Goal: Information Seeking & Learning: Learn about a topic

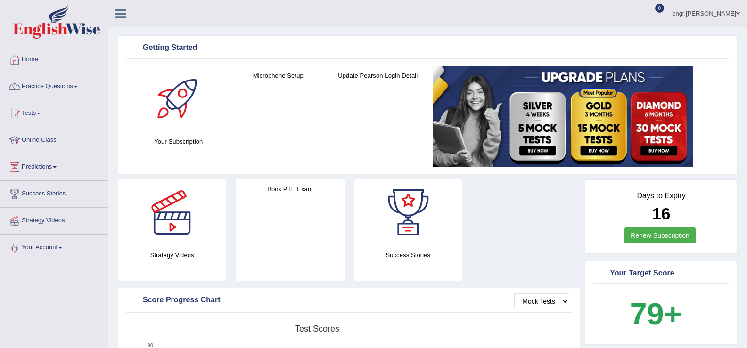
click at [89, 86] on link "Practice Questions" at bounding box center [53, 86] width 107 height 24
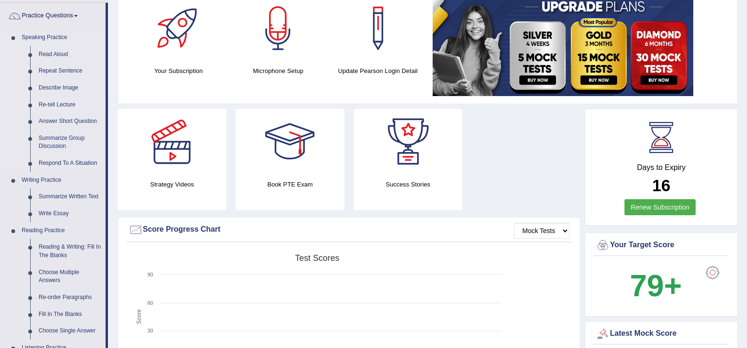
scroll to position [192, 0]
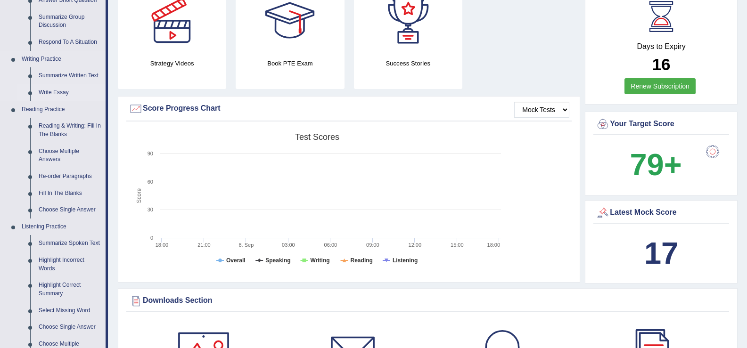
click at [55, 94] on link "Write Essay" at bounding box center [69, 92] width 71 height 17
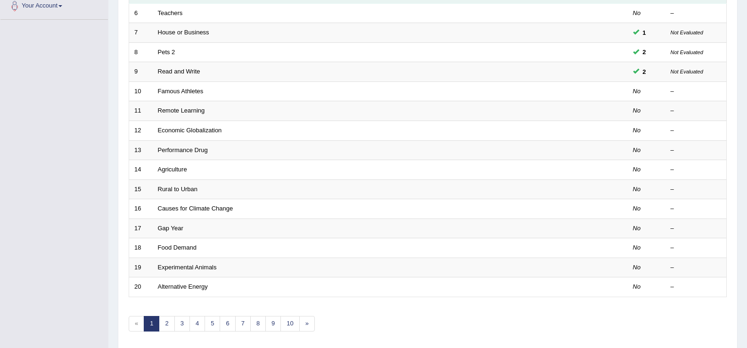
scroll to position [276, 0]
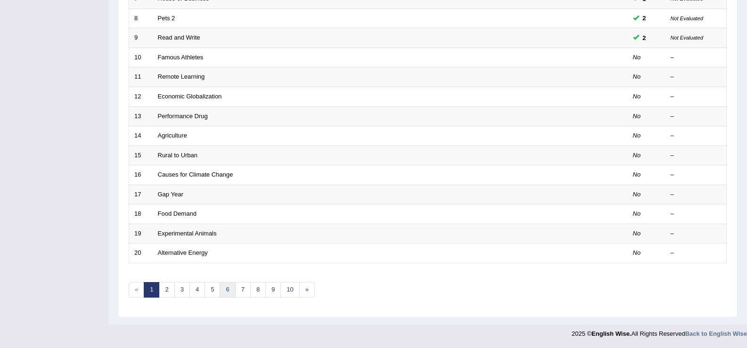
click at [232, 285] on link "6" at bounding box center [228, 290] width 16 height 16
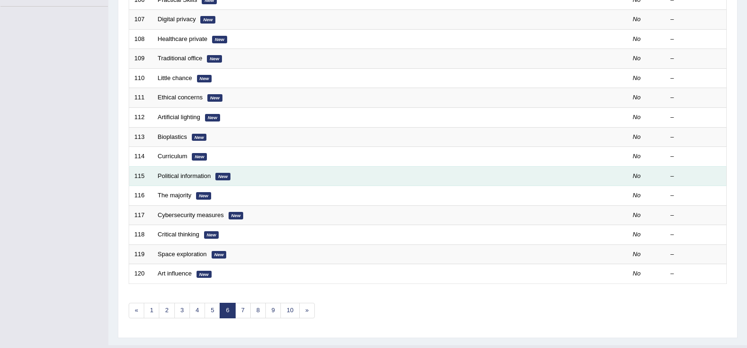
scroll to position [276, 0]
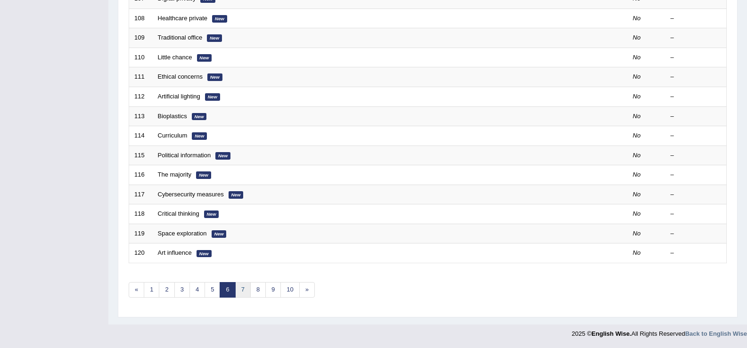
click at [244, 290] on link "7" at bounding box center [243, 290] width 16 height 16
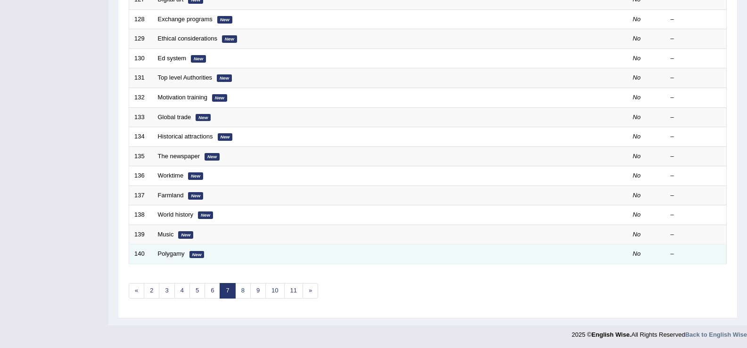
scroll to position [276, 0]
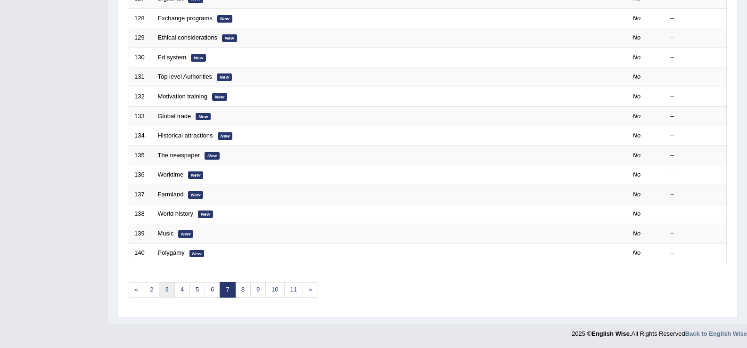
click at [167, 292] on link "3" at bounding box center [167, 290] width 16 height 16
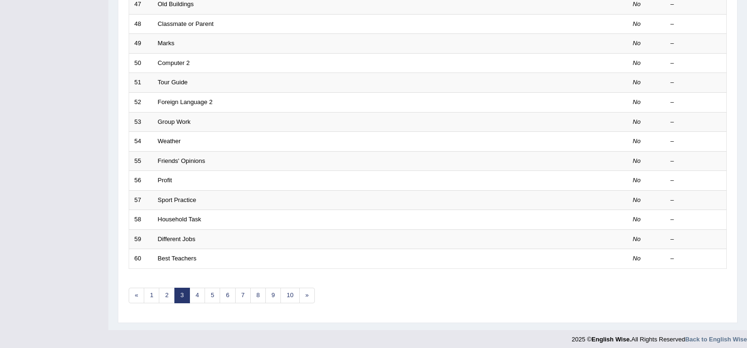
scroll to position [276, 0]
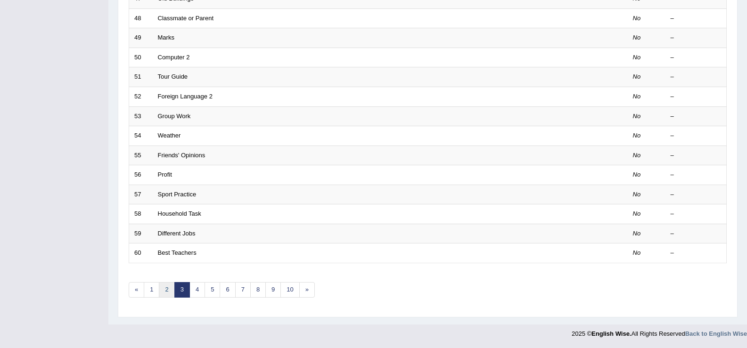
click at [163, 293] on link "2" at bounding box center [167, 290] width 16 height 16
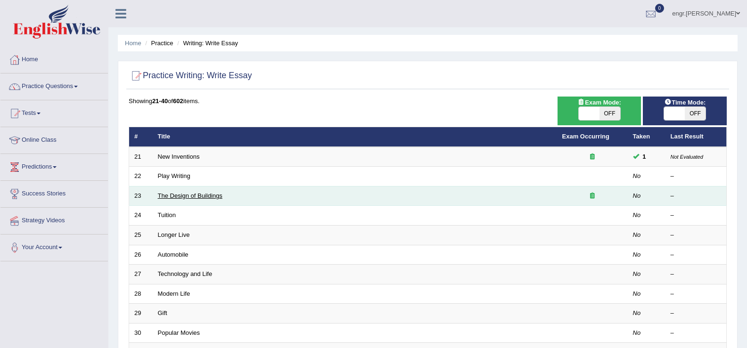
click at [196, 197] on link "The Design of Buildings" at bounding box center [190, 195] width 65 height 7
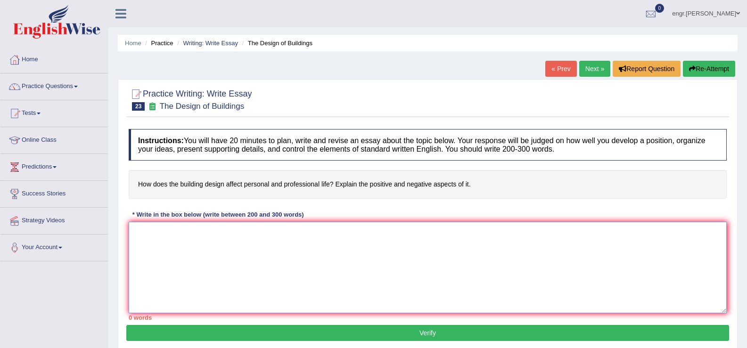
click at [197, 248] on textarea at bounding box center [428, 267] width 598 height 91
click at [172, 236] on textarea "The increase influence" at bounding box center [428, 267] width 598 height 91
click at [208, 233] on textarea "The increasing influence" at bounding box center [428, 267] width 598 height 91
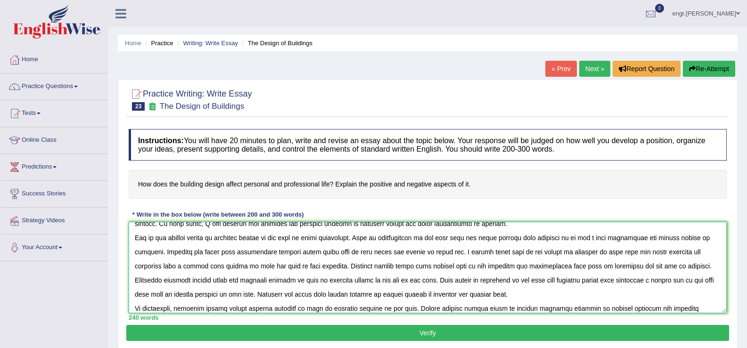
scroll to position [37, 0]
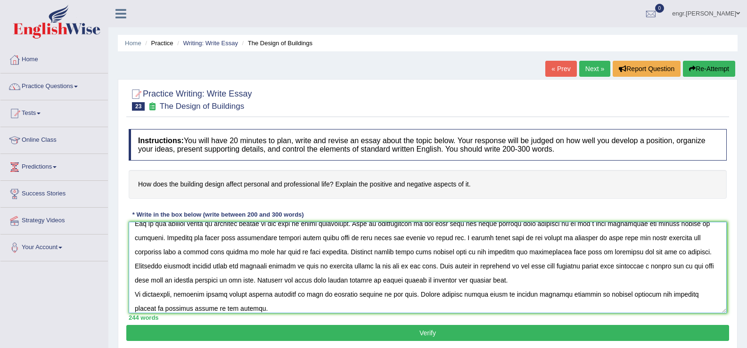
type textarea "The increasing influence of building design affects on personal and professiona…"
click at [475, 336] on button "Verify" at bounding box center [427, 333] width 603 height 16
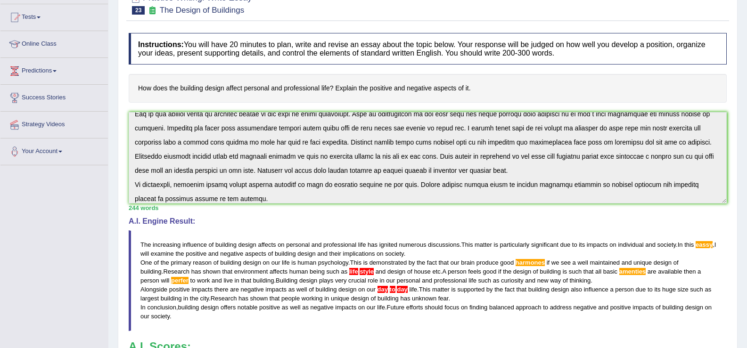
scroll to position [0, 0]
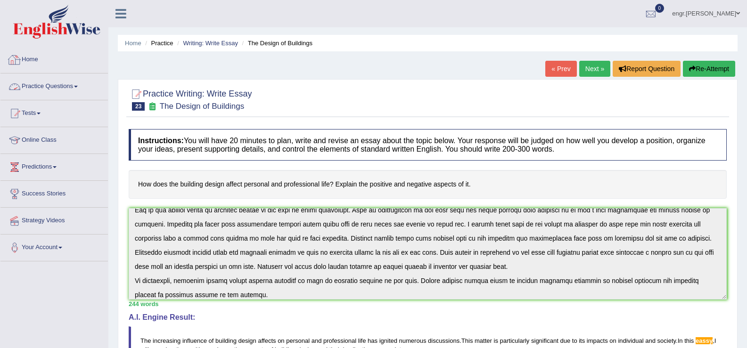
click at [82, 80] on link "Practice Questions" at bounding box center [53, 86] width 107 height 24
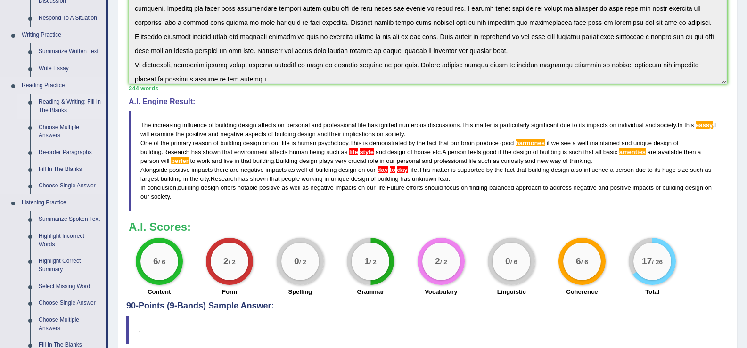
scroll to position [214, 0]
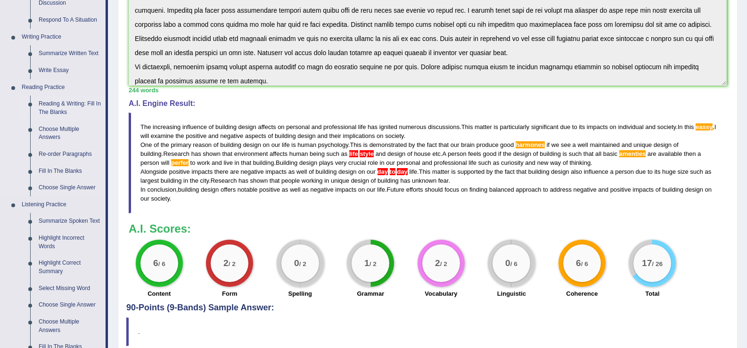
click at [68, 106] on link "Reading & Writing: Fill In The Blanks" at bounding box center [69, 108] width 71 height 25
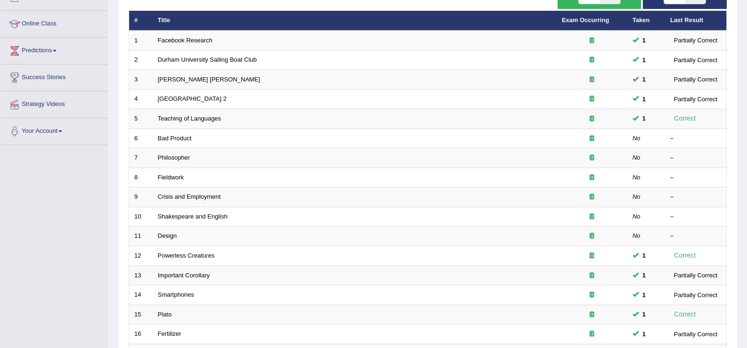
click at [180, 138] on link "Bad Product" at bounding box center [175, 138] width 34 height 7
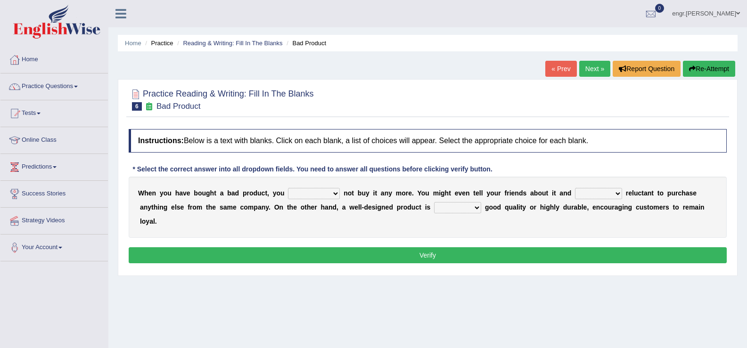
click at [315, 196] on select "would have should have should" at bounding box center [314, 193] width 52 height 11
select select "would"
click at [288, 188] on select "would have should have should" at bounding box center [314, 193] width 52 height 11
click at [603, 195] on select "is are be being" at bounding box center [598, 193] width 47 height 11
select select "being"
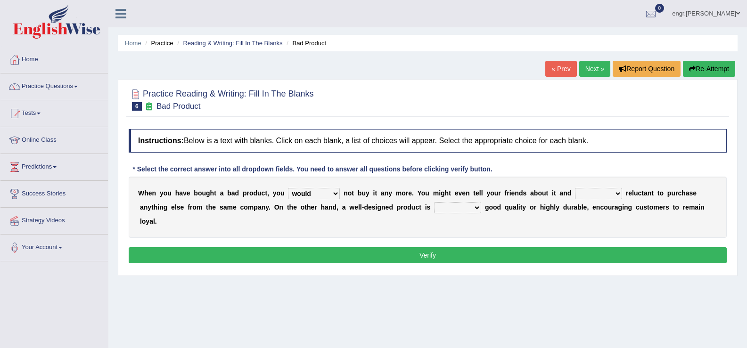
click at [575, 188] on select "is are be being" at bounding box center [598, 193] width 47 height 11
click at [454, 211] on select "both also neither either" at bounding box center [457, 207] width 47 height 11
select select "both"
click at [434, 202] on select "both also neither either" at bounding box center [457, 207] width 47 height 11
click at [435, 256] on button "Verify" at bounding box center [428, 255] width 598 height 16
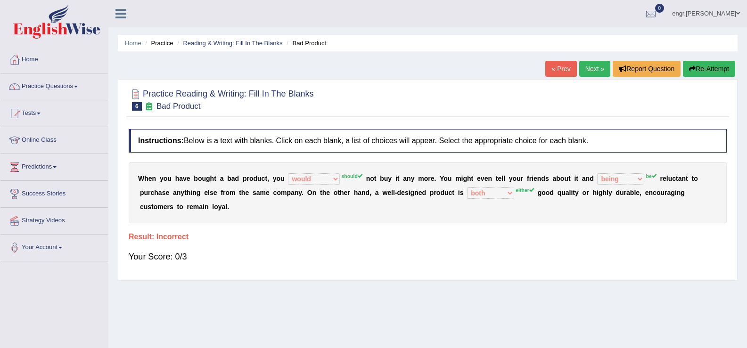
click at [581, 74] on link "Next »" at bounding box center [594, 69] width 31 height 16
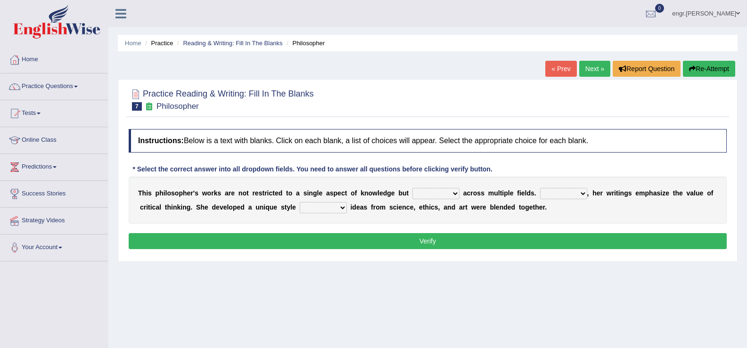
click at [437, 192] on select "constrain contain assemble extend" at bounding box center [435, 193] width 47 height 11
select select "extend"
click at [412, 188] on select "constrain contain assemble extend" at bounding box center [435, 193] width 47 height 11
click at [563, 191] on select "Rather So Moreover Likely" at bounding box center [563, 193] width 47 height 11
select select "Moreover"
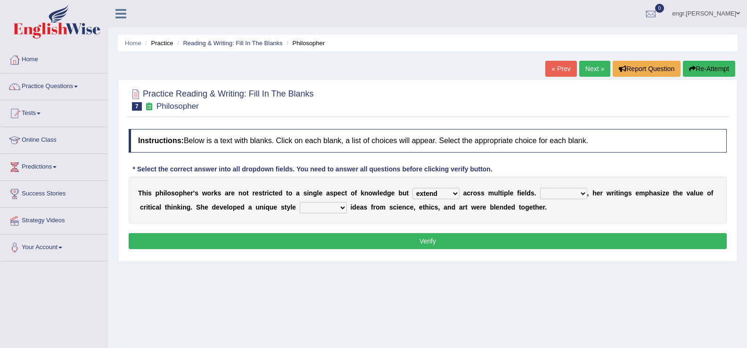
click at [540, 188] on select "Rather So Moreover Likely" at bounding box center [563, 193] width 47 height 11
click at [327, 207] on select "in that that which in which" at bounding box center [323, 207] width 47 height 11
select select "in which"
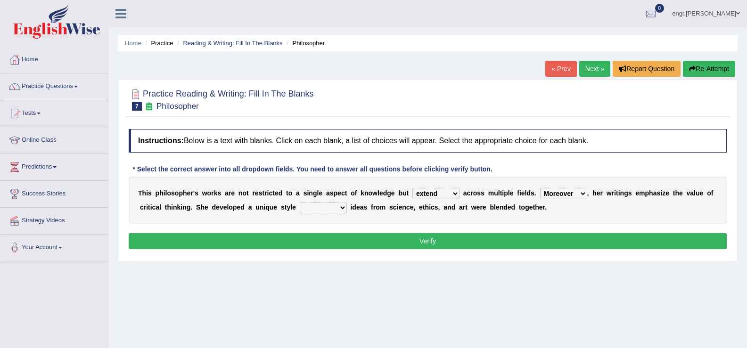
click at [300, 202] on select "in that that which in which" at bounding box center [323, 207] width 47 height 11
click at [318, 244] on button "Verify" at bounding box center [428, 241] width 598 height 16
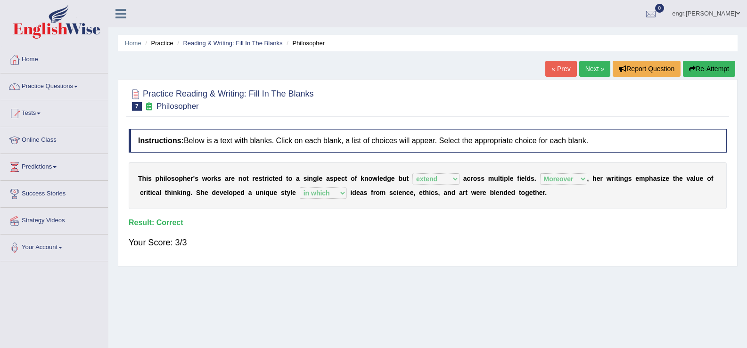
click at [589, 70] on link "Next »" at bounding box center [594, 69] width 31 height 16
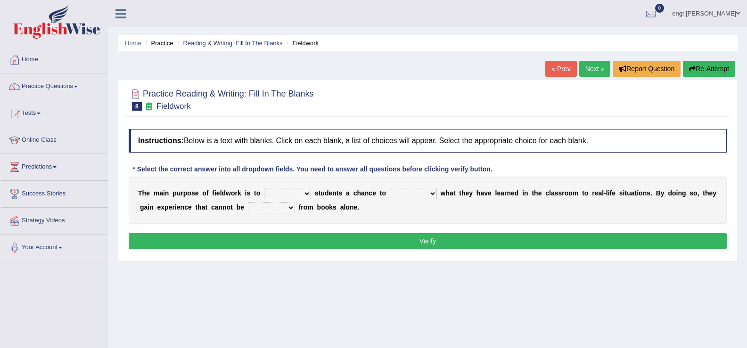
click at [284, 195] on select "resemble stow rave offer" at bounding box center [287, 193] width 47 height 11
select select "offer"
click at [264, 188] on select "resemble stow rave offer" at bounding box center [287, 193] width 47 height 11
click at [419, 194] on select "compare align apply dismount" at bounding box center [413, 193] width 47 height 11
select select "apply"
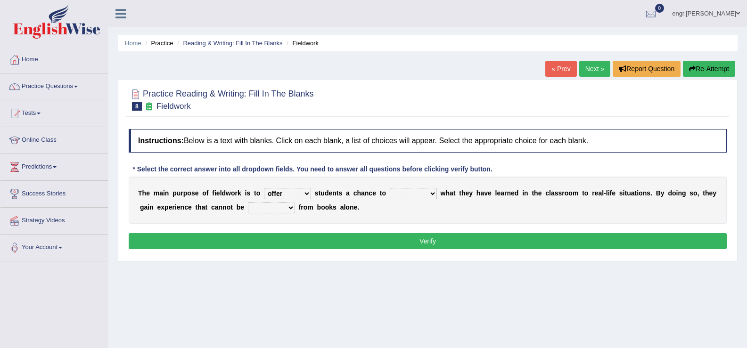
click at [390, 188] on select "compare align apply dismount" at bounding box center [413, 193] width 47 height 11
click at [263, 212] on select "originated prepared obtained touted" at bounding box center [271, 207] width 47 height 11
select select "obtained"
click at [248, 202] on select "originated prepared obtained touted" at bounding box center [271, 207] width 47 height 11
click at [271, 244] on button "Verify" at bounding box center [428, 241] width 598 height 16
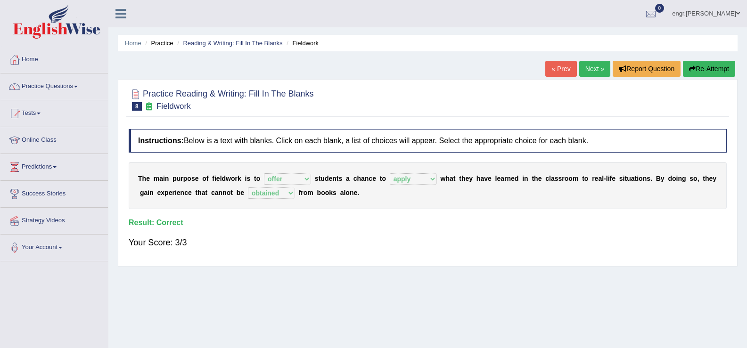
click at [590, 63] on link "Next »" at bounding box center [594, 69] width 31 height 16
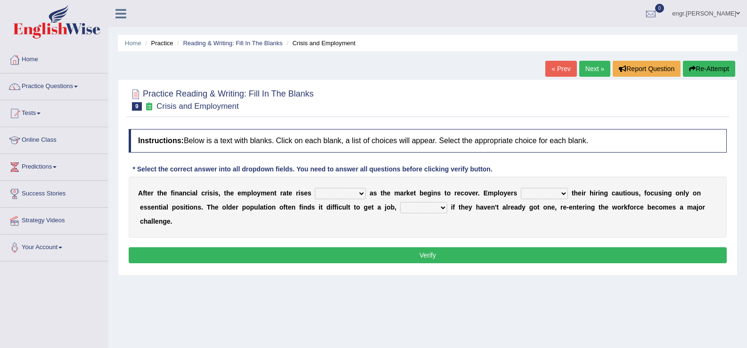
click at [327, 194] on select "normally conversely strenuously sharply" at bounding box center [340, 193] width 51 height 11
select select "sharply"
click at [315, 188] on select "normally conversely strenuously sharply" at bounding box center [340, 193] width 51 height 11
click at [537, 191] on select "keeping kept keep are kept" at bounding box center [544, 193] width 47 height 11
select select "are kept"
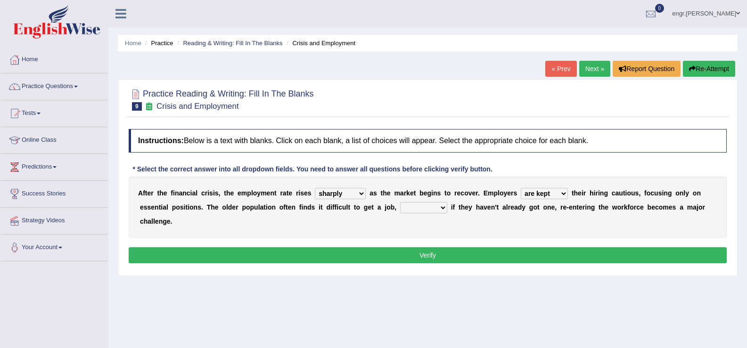
click at [521, 188] on select "keeping kept keep are kept" at bounding box center [544, 193] width 47 height 11
click at [416, 210] on select "although while then because" at bounding box center [423, 207] width 47 height 11
select select "although"
click at [400, 202] on select "although while then because" at bounding box center [423, 207] width 47 height 11
click at [418, 231] on div "A f t e r t h e f i n a n c i a l c r i s i s , t h e e m p l o y m e n t r a t…" at bounding box center [428, 207] width 598 height 61
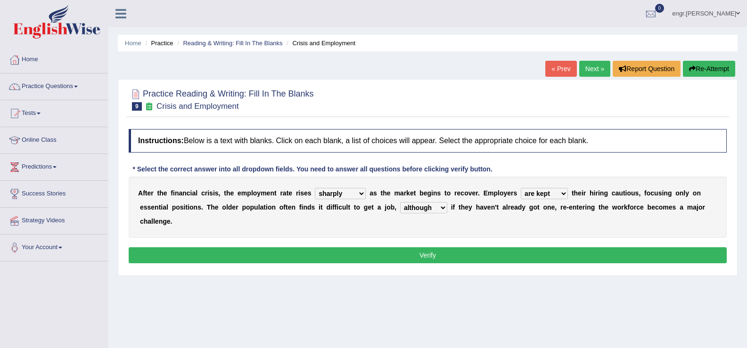
click at [409, 258] on button "Verify" at bounding box center [428, 255] width 598 height 16
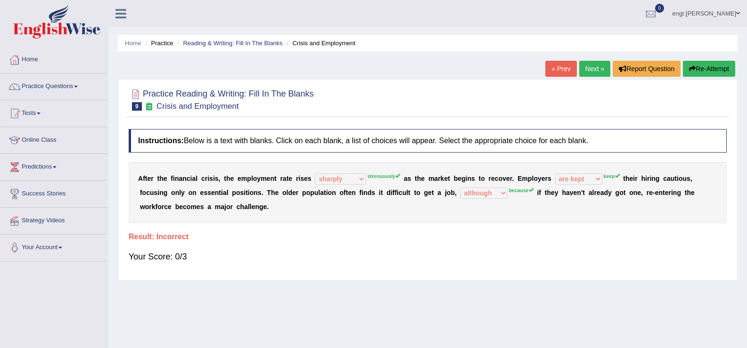
click at [580, 74] on link "Next »" at bounding box center [594, 69] width 31 height 16
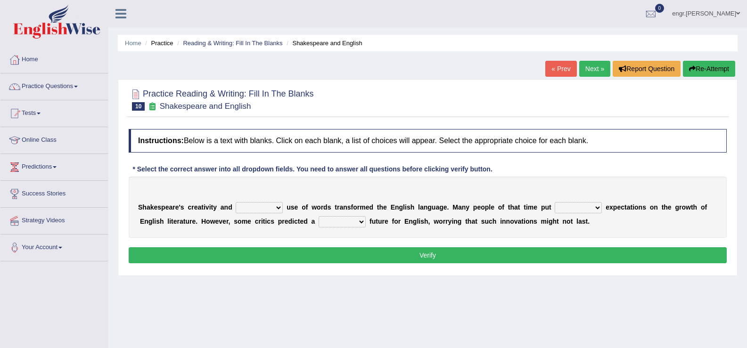
click at [272, 207] on select "idealized intensive fancied inventive" at bounding box center [259, 207] width 47 height 11
select select "inventive"
click at [236, 202] on select "idealized intensive fancied inventive" at bounding box center [259, 207] width 47 height 11
click at [597, 206] on select "wide much high more" at bounding box center [578, 207] width 47 height 11
select select "high"
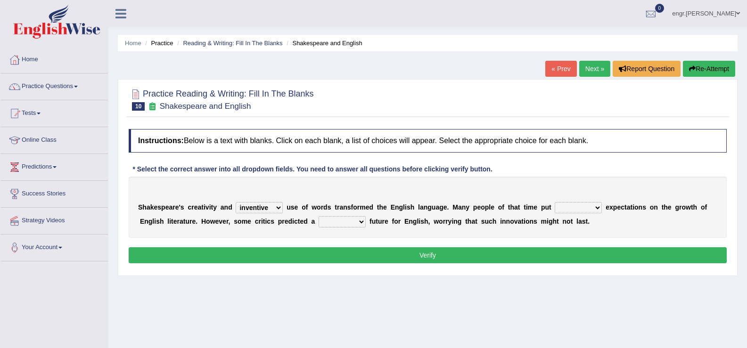
click at [555, 202] on select "wide much high more" at bounding box center [578, 207] width 47 height 11
click at [338, 222] on select "monetary promising irresistible daunting" at bounding box center [342, 221] width 47 height 11
select select "daunting"
click at [319, 216] on select "monetary promising irresistible daunting" at bounding box center [342, 221] width 47 height 11
click at [351, 258] on button "Verify" at bounding box center [428, 255] width 598 height 16
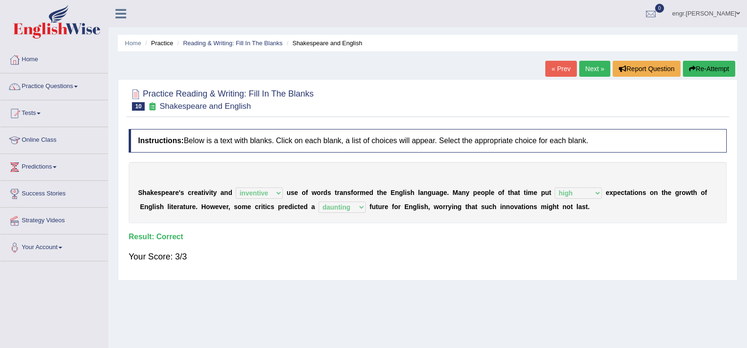
click at [596, 63] on link "Next »" at bounding box center [594, 69] width 31 height 16
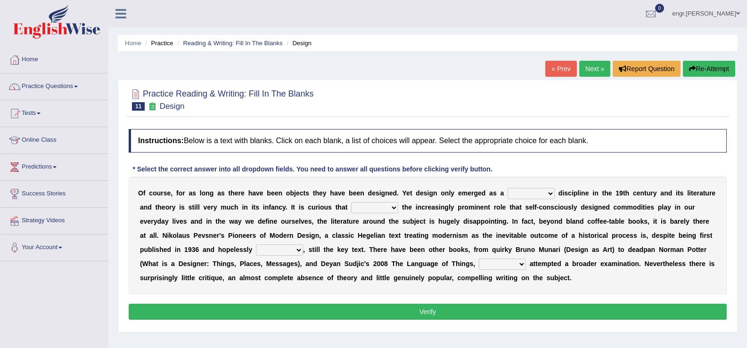
click at [523, 196] on select "bilateral ubiquitous foremost dedicated" at bounding box center [530, 193] width 47 height 11
select select "dedicated"
click at [507, 188] on select "bilateral ubiquitous foremost dedicated" at bounding box center [530, 193] width 47 height 11
click at [365, 211] on select "since despite within through" at bounding box center [374, 207] width 47 height 11
select select "despite"
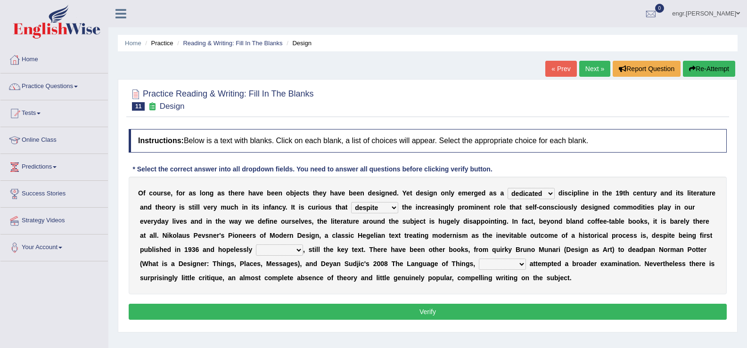
click at [351, 202] on select "since despite within through" at bounding box center [374, 207] width 47 height 11
click at [291, 248] on select "dates dating date dated" at bounding box center [279, 250] width 47 height 11
select select "dated"
click at [256, 245] on select "dates dating date dated" at bounding box center [279, 250] width 47 height 11
click at [490, 267] on select "which then however as" at bounding box center [502, 264] width 47 height 11
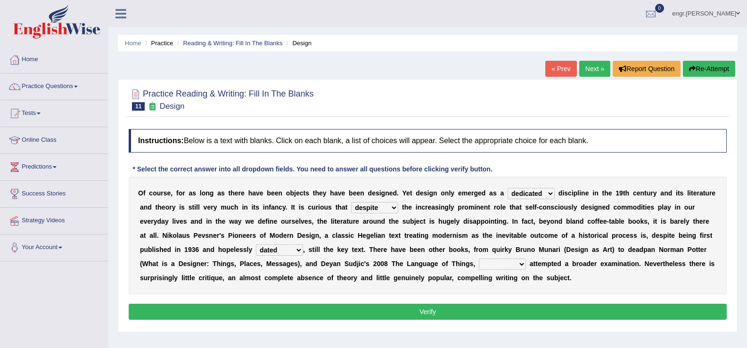
select select "which"
click at [479, 259] on select "which then however as" at bounding box center [502, 264] width 47 height 11
click at [468, 313] on button "Verify" at bounding box center [428, 312] width 598 height 16
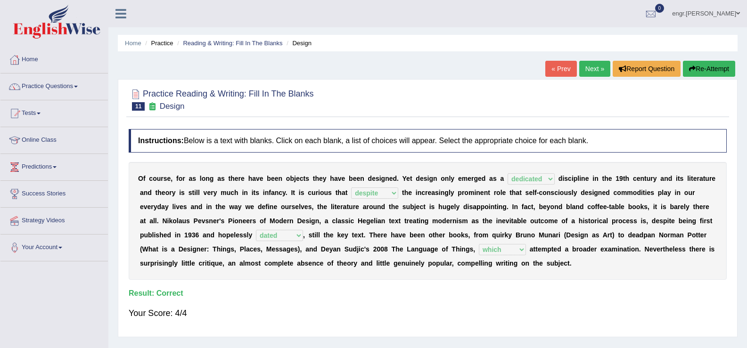
click at [585, 67] on link "Next »" at bounding box center [594, 69] width 31 height 16
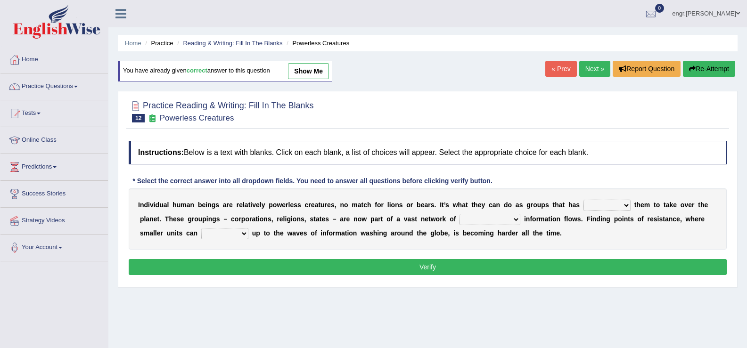
click at [613, 203] on select "enabled contended embodied conjured" at bounding box center [606, 205] width 47 height 11
select select "enabled"
click at [583, 200] on select "enabled contended embodied conjured" at bounding box center [606, 205] width 47 height 11
click at [487, 218] on select "interconnected overlapping fastened exploited" at bounding box center [489, 219] width 61 height 11
select select "interconnected"
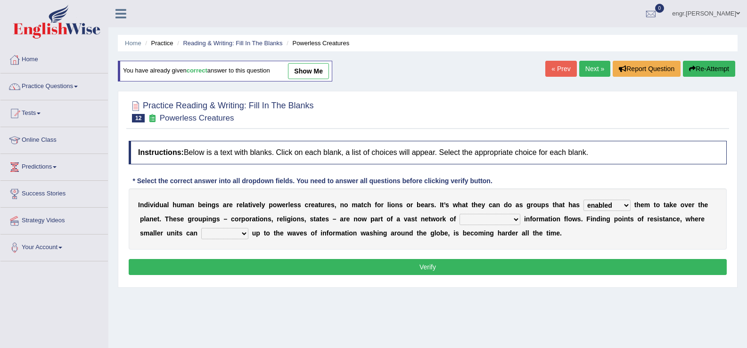
click at [459, 214] on select "interconnected overlapping fastened exploited" at bounding box center [489, 219] width 61 height 11
click at [222, 236] on select "stand raise hail pump" at bounding box center [224, 233] width 47 height 11
select select "stand"
click at [201, 228] on select "stand raise hail pump" at bounding box center [224, 233] width 47 height 11
click at [239, 273] on button "Verify" at bounding box center [428, 267] width 598 height 16
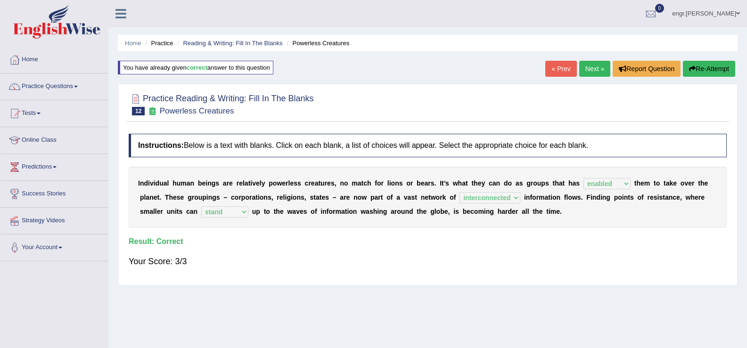
click at [599, 69] on link "Next »" at bounding box center [594, 69] width 31 height 16
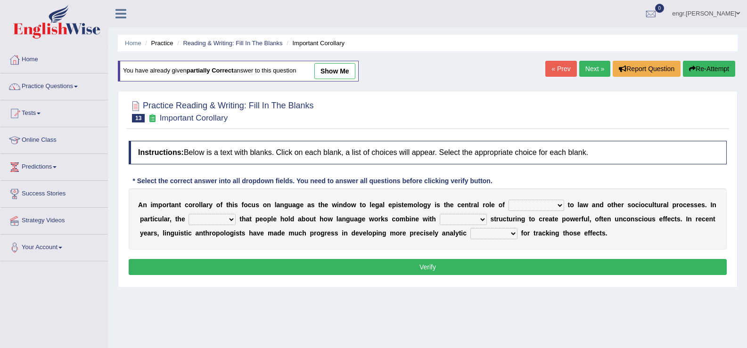
click at [536, 204] on select "discourse epoch dialect acquaintance" at bounding box center [536, 205] width 56 height 11
select select "discourse"
click at [508, 200] on select "discourse epoch dialect acquaintance" at bounding box center [536, 205] width 56 height 11
click at [213, 222] on select "deviation besmirch consent ideas" at bounding box center [211, 219] width 47 height 11
select select "consent"
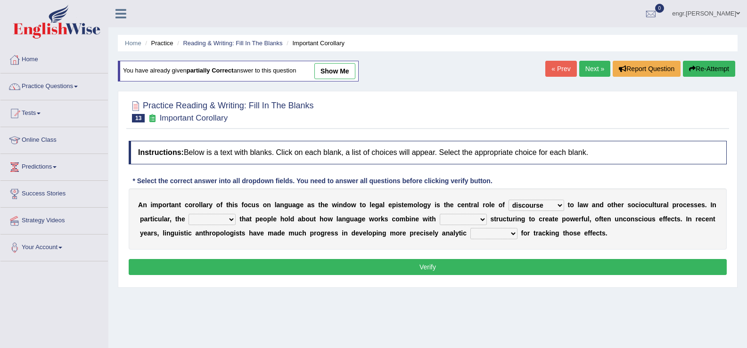
click at [188, 214] on select "deviation besmirch consent ideas" at bounding box center [211, 219] width 47 height 11
click at [453, 219] on select "mandatory linguistic legitimate customary" at bounding box center [463, 219] width 47 height 11
select select "linguistic"
click at [440, 214] on select "mandatory linguistic legitimate customary" at bounding box center [463, 219] width 47 height 11
click at [502, 232] on select "tools appetite albums stroke" at bounding box center [493, 233] width 47 height 11
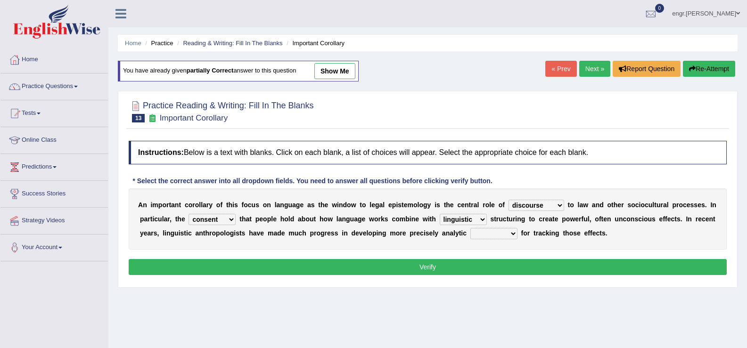
select select "tools"
click at [470, 228] on select "tools appetite albums stroke" at bounding box center [493, 233] width 47 height 11
click at [490, 266] on button "Verify" at bounding box center [428, 267] width 598 height 16
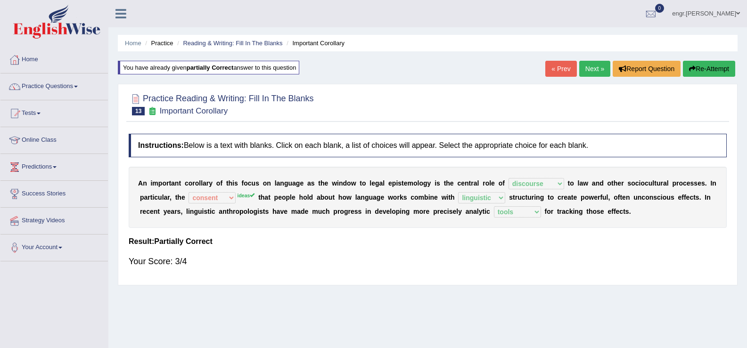
click at [586, 70] on link "Next »" at bounding box center [594, 69] width 31 height 16
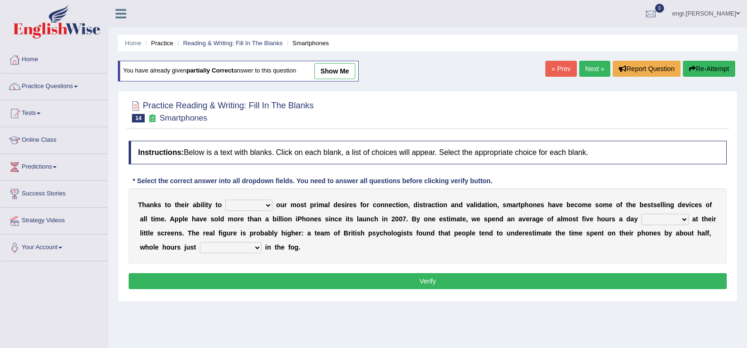
click at [246, 209] on select "hijack describe sharpen conserve" at bounding box center [248, 205] width 47 height 11
select select "hijack"
click at [225, 200] on select "hijack describe sharpen conserve" at bounding box center [248, 205] width 47 height 11
click at [661, 220] on select "watching waggling snoring staring" at bounding box center [664, 219] width 47 height 11
select select "staring"
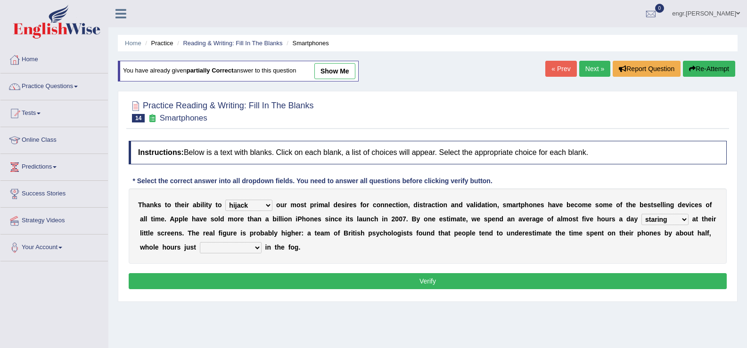
click at [641, 214] on select "watching waggling snoring staring" at bounding box center [664, 219] width 47 height 11
click at [251, 246] on select "has evaporated evaporating evaporate evaporates" at bounding box center [231, 247] width 62 height 11
select select "evaporates"
click at [200, 242] on select "has evaporated evaporating evaporate evaporates" at bounding box center [231, 247] width 62 height 11
click at [252, 282] on button "Verify" at bounding box center [428, 281] width 598 height 16
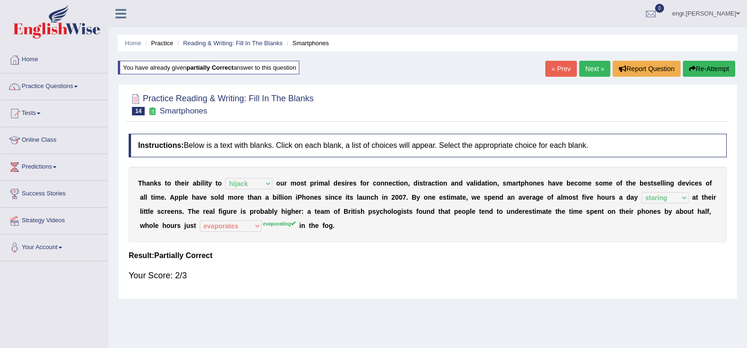
click at [589, 75] on link "Next »" at bounding box center [594, 69] width 31 height 16
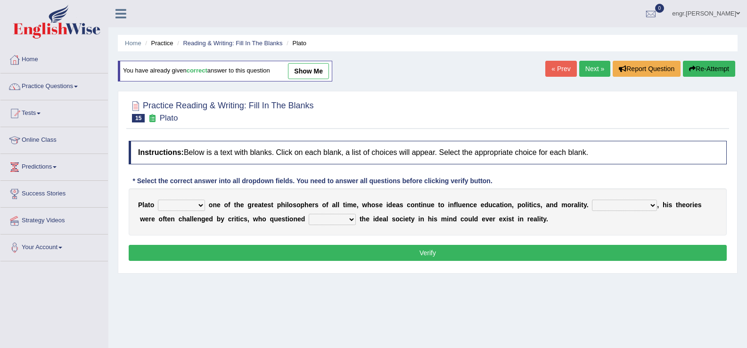
click at [201, 206] on select "keeps comes claims remains" at bounding box center [181, 205] width 47 height 11
select select "remains"
click at [158, 200] on select "keeps comes claims remains" at bounding box center [181, 205] width 47 height 11
click at [616, 206] on select "Notwithstanding So However Whatever" at bounding box center [624, 205] width 65 height 11
select select "However"
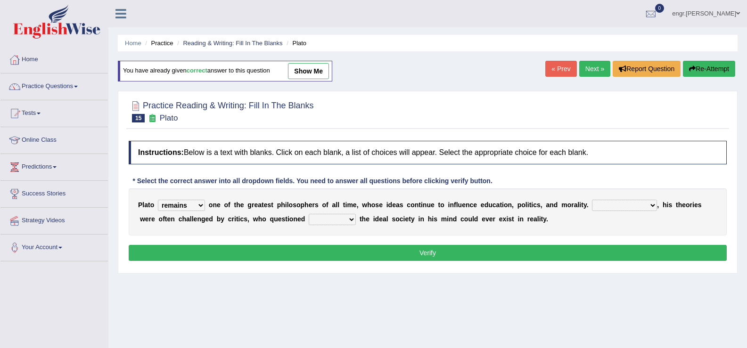
click at [592, 200] on select "Notwithstanding So However Whatever" at bounding box center [624, 205] width 65 height 11
click at [332, 222] on select "which what that whether" at bounding box center [332, 219] width 47 height 11
select select "that"
click at [309, 214] on select "which what that whether" at bounding box center [332, 219] width 47 height 11
click at [326, 261] on div "Instructions: Below is a text with blanks. Click on each blank, a list of choic…" at bounding box center [427, 202] width 603 height 132
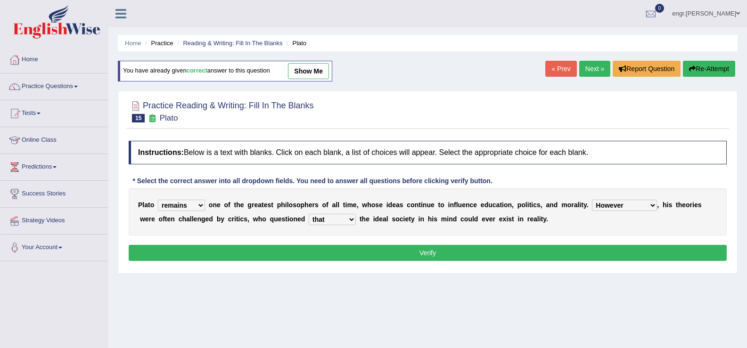
click at [326, 257] on button "Verify" at bounding box center [428, 253] width 598 height 16
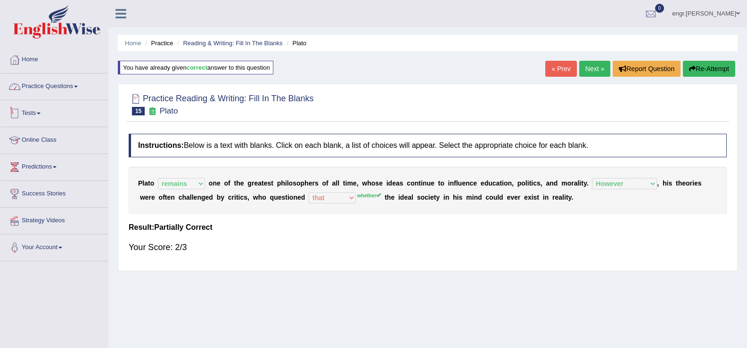
click at [57, 90] on link "Practice Questions" at bounding box center [53, 86] width 107 height 24
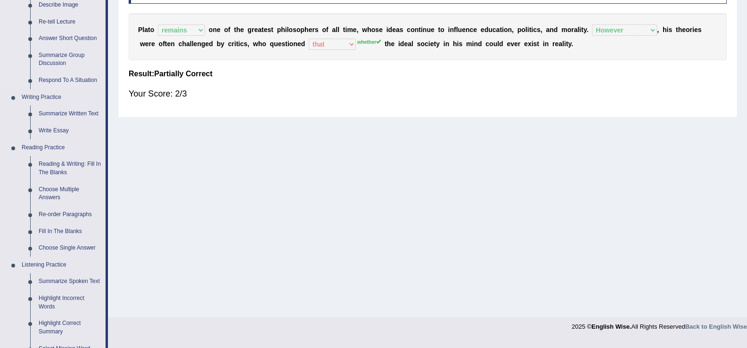
scroll to position [196, 0]
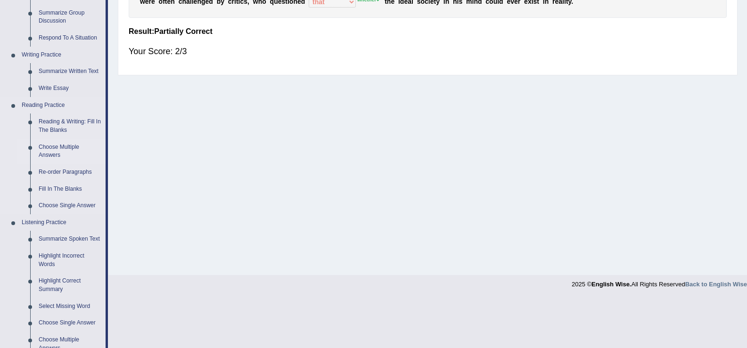
click at [61, 152] on link "Choose Multiple Answers" at bounding box center [69, 151] width 71 height 25
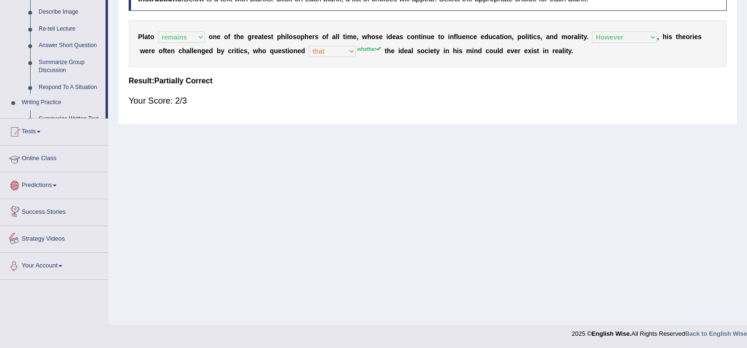
scroll to position [417, 0]
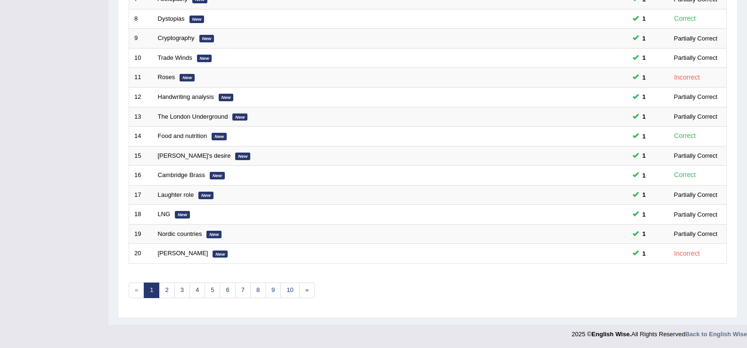
scroll to position [276, 0]
click at [201, 292] on link "4" at bounding box center [197, 290] width 16 height 16
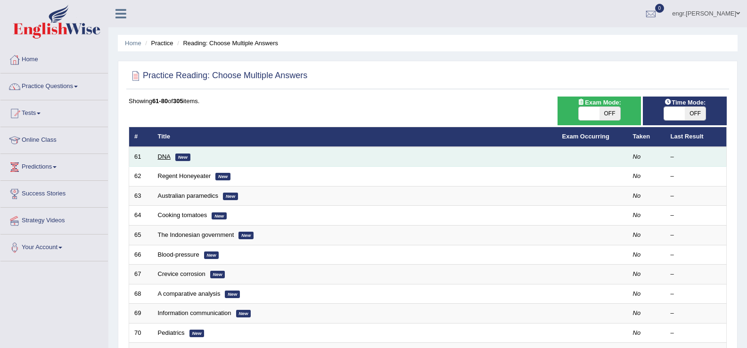
click at [168, 158] on link "DNA" at bounding box center [164, 156] width 13 height 7
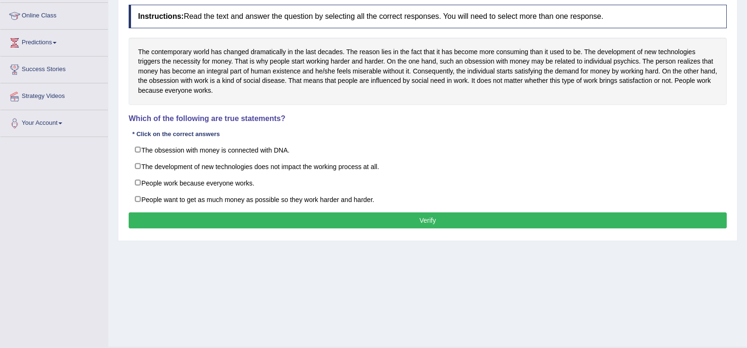
scroll to position [121, 0]
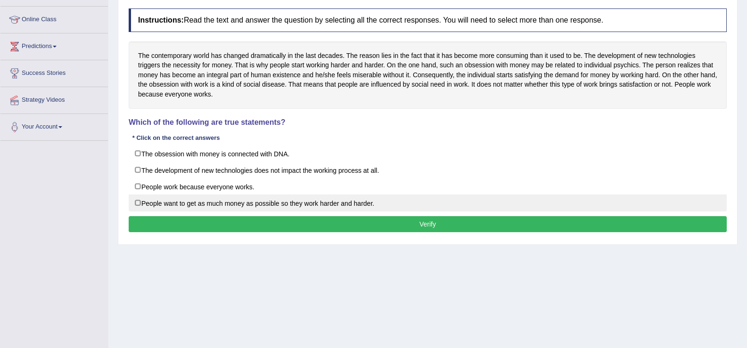
click at [139, 201] on label "People want to get as much money as possible so they work harder and harder." at bounding box center [428, 203] width 598 height 17
checkbox input "true"
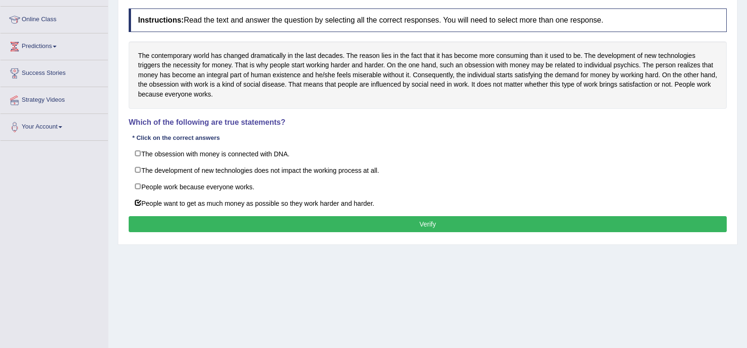
click at [177, 223] on button "Verify" at bounding box center [428, 224] width 598 height 16
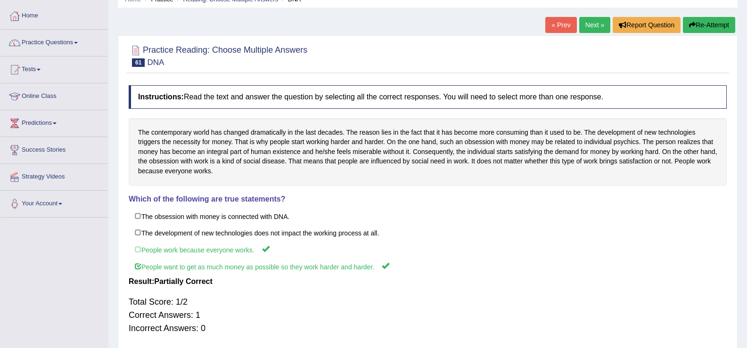
scroll to position [0, 0]
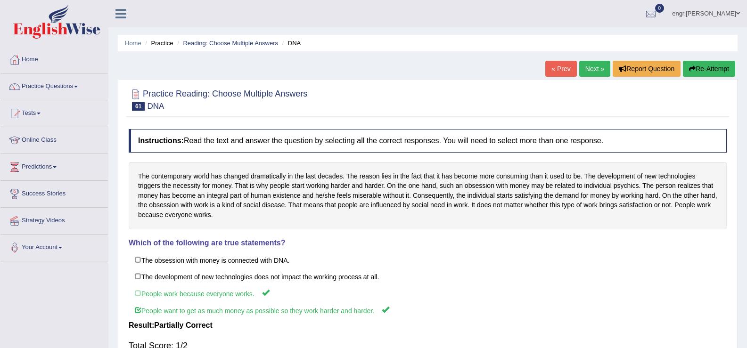
click at [595, 64] on link "Next »" at bounding box center [594, 69] width 31 height 16
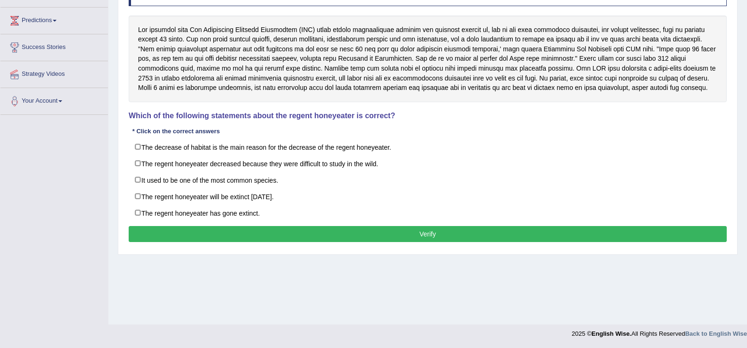
scroll to position [146, 0]
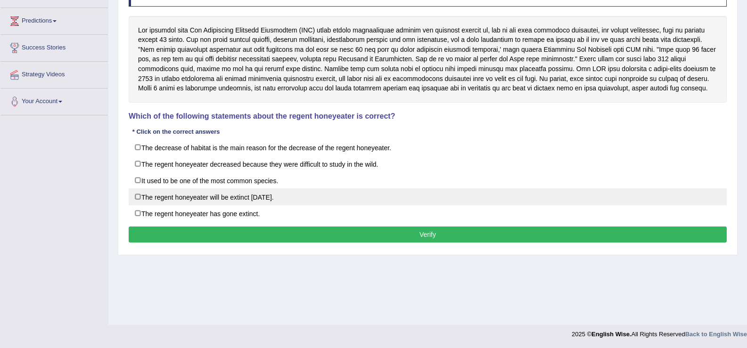
click at [139, 197] on label "The regent honeyeater will be extinct within 20 years." at bounding box center [428, 196] width 598 height 17
checkbox input "true"
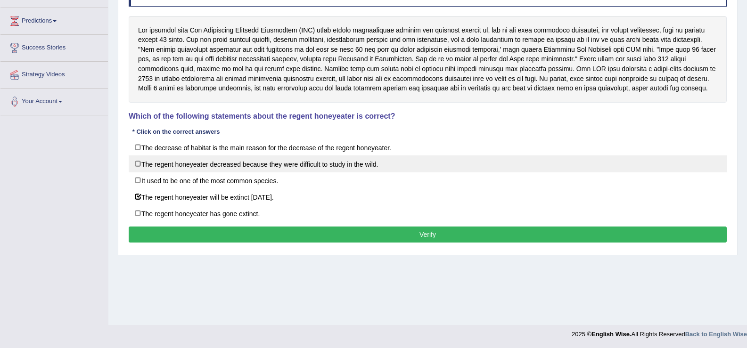
click at [137, 162] on label "The regent honeyeater decreased because they were difficult to study in the wil…" at bounding box center [428, 163] width 598 height 17
checkbox input "true"
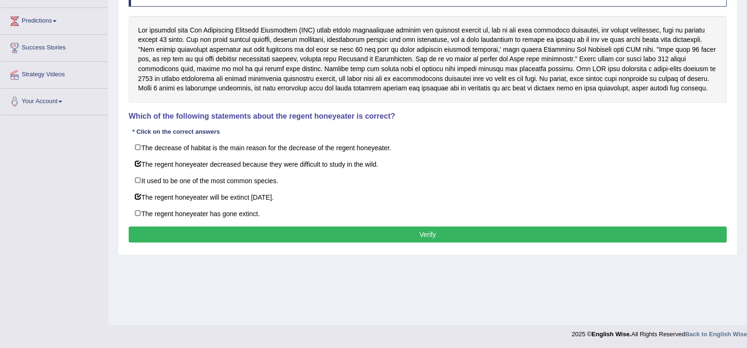
click at [306, 227] on button "Verify" at bounding box center [428, 235] width 598 height 16
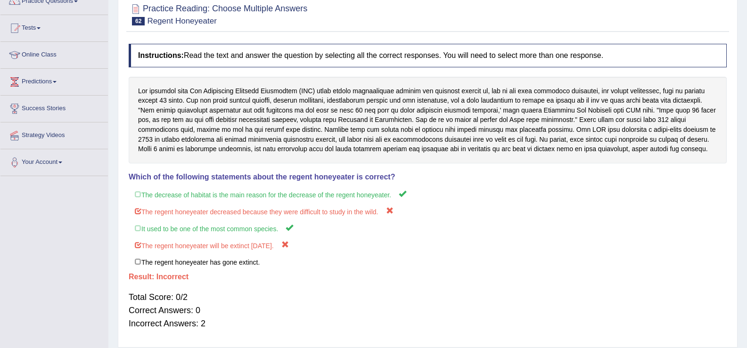
scroll to position [62, 0]
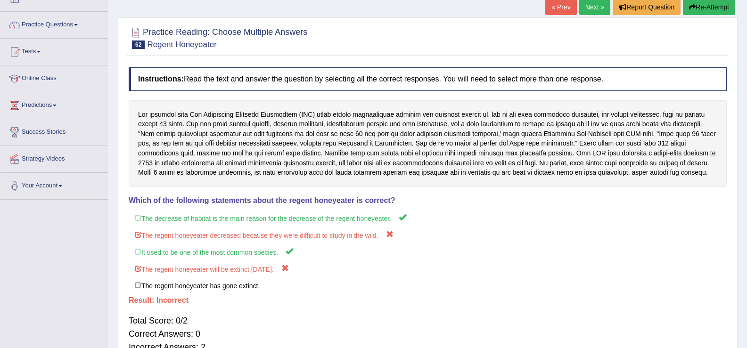
click at [597, 8] on link "Next »" at bounding box center [594, 7] width 31 height 16
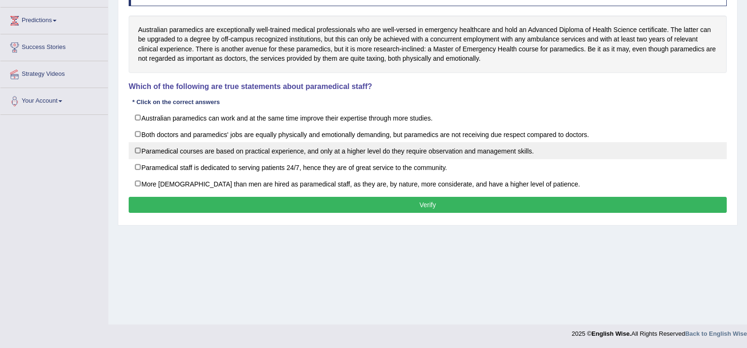
click at [139, 150] on label "Paramedical courses are based on practical experience, and only at a higher lev…" at bounding box center [428, 150] width 598 height 17
checkbox input "true"
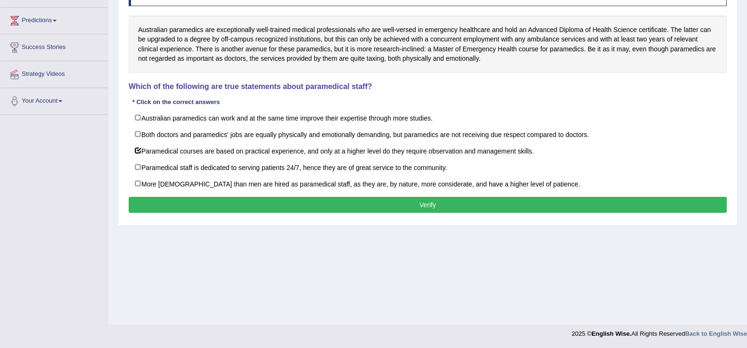
click at [182, 201] on div "Instructions: Read the text and answer the question by selecting all the correc…" at bounding box center [427, 99] width 603 height 243
click at [182, 201] on button "Verify" at bounding box center [428, 205] width 598 height 16
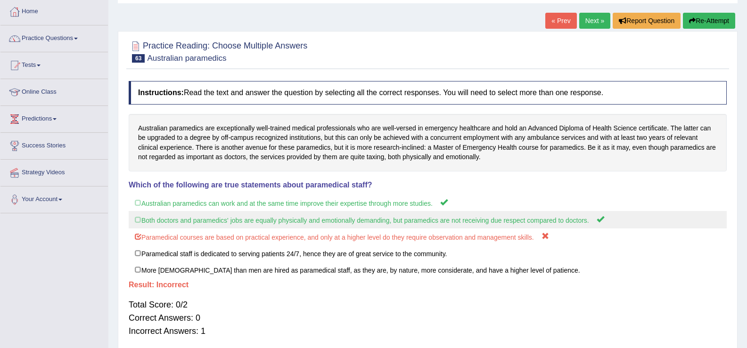
scroll to position [35, 0]
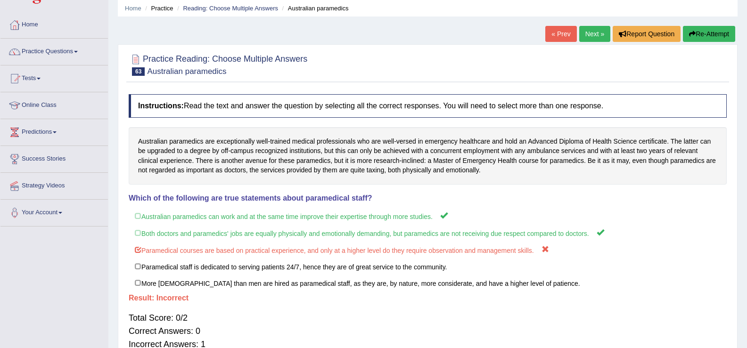
click at [600, 36] on link "Next »" at bounding box center [594, 34] width 31 height 16
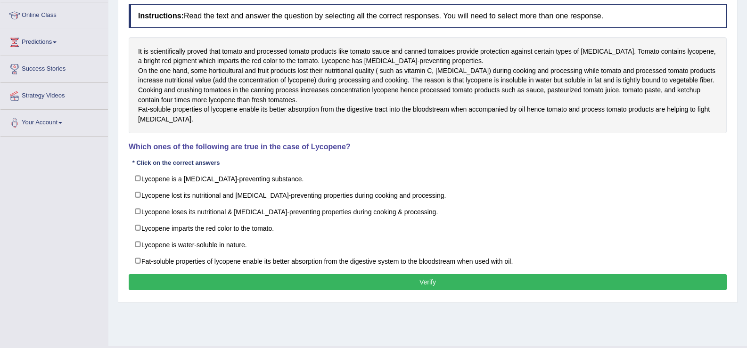
scroll to position [128, 0]
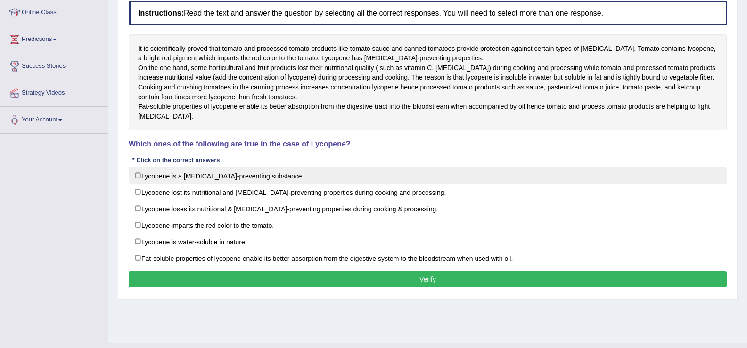
click at [138, 184] on label "Lycopene is a cancer-preventing substance." at bounding box center [428, 175] width 598 height 17
checkbox input "true"
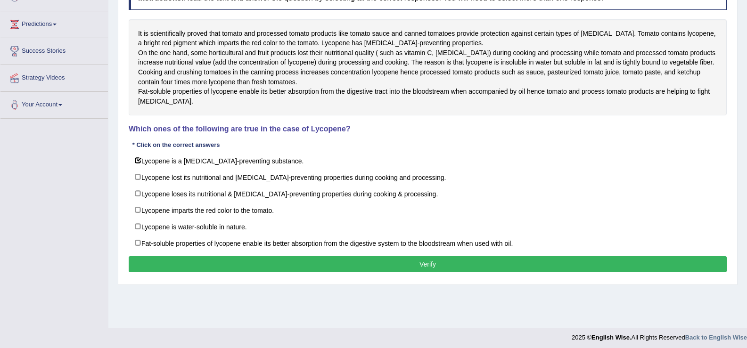
scroll to position [147, 0]
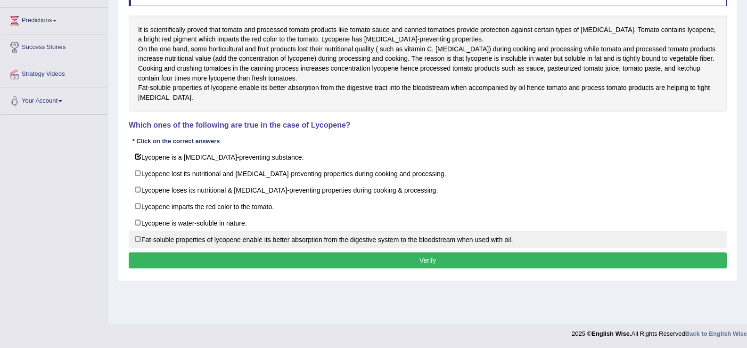
click at [281, 248] on label "Fat-soluble properties of lycopene enable its better absorption from the digest…" at bounding box center [428, 239] width 598 height 17
checkbox input "true"
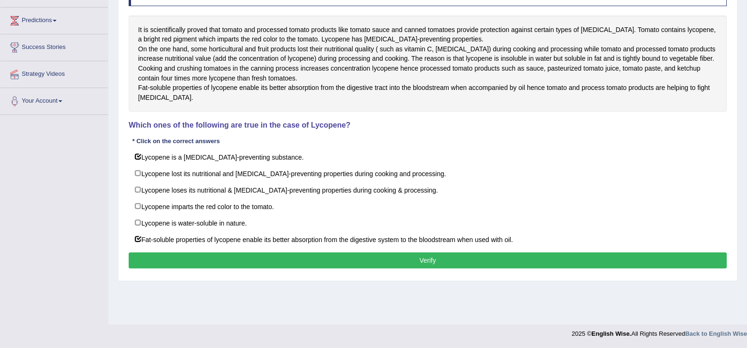
click at [281, 269] on button "Verify" at bounding box center [428, 261] width 598 height 16
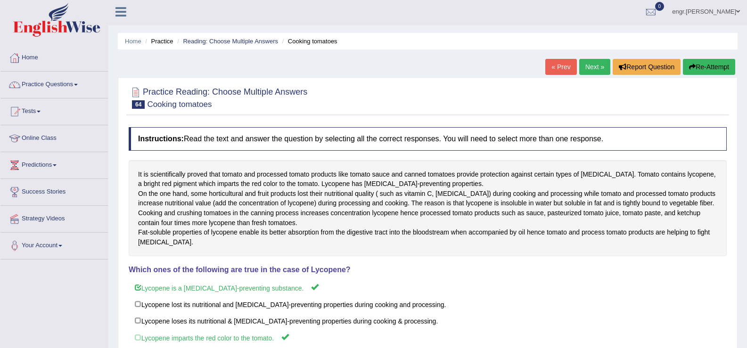
scroll to position [0, 0]
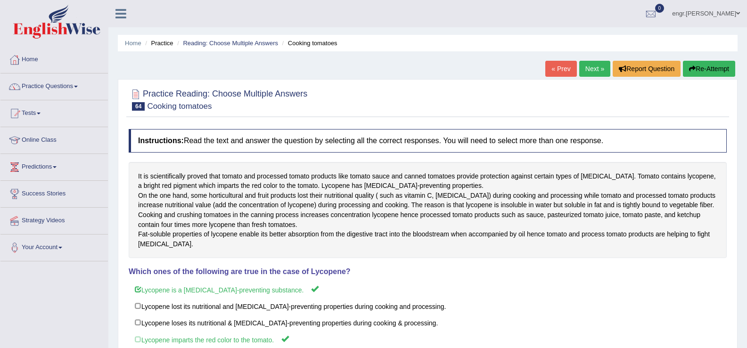
click at [585, 63] on link "Next »" at bounding box center [594, 69] width 31 height 16
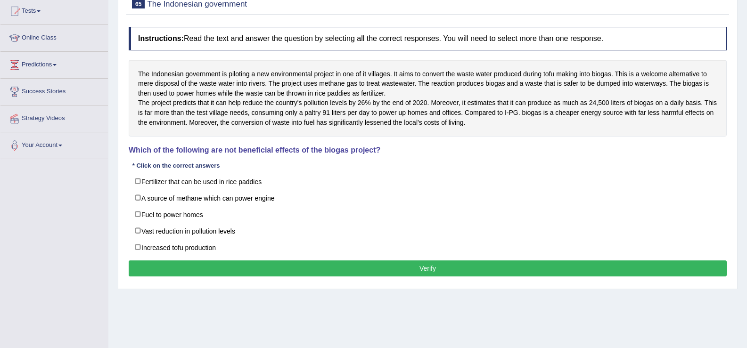
scroll to position [104, 0]
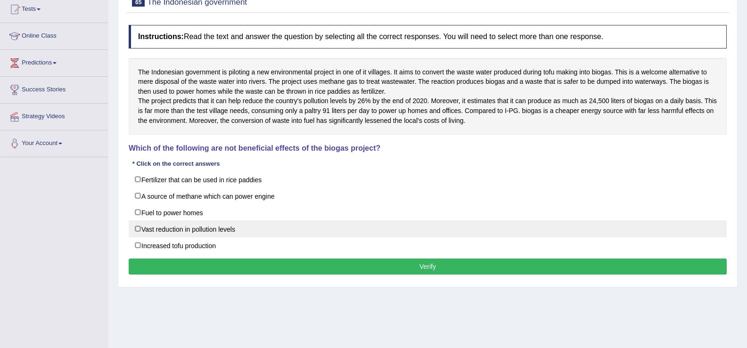
click at [138, 234] on label "Vast reduction in pollution levels" at bounding box center [428, 229] width 598 height 17
checkbox input "true"
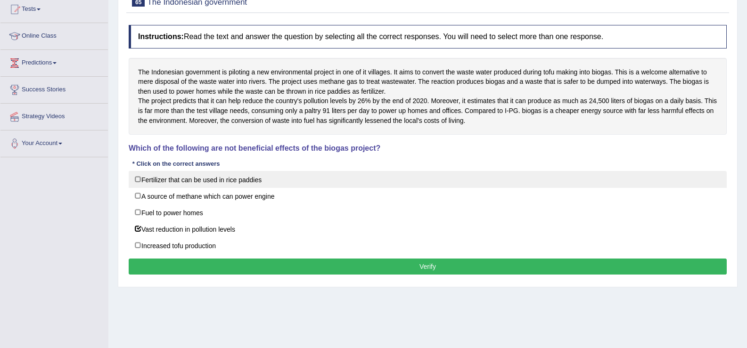
click at [141, 188] on label "Fertilizer that can be used in rice paddies" at bounding box center [428, 179] width 598 height 17
checkbox input "true"
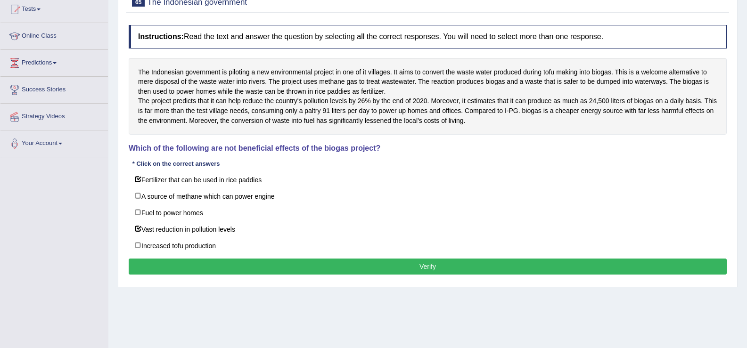
click at [192, 268] on div "Instructions: Read the text and answer the question by selecting all the correc…" at bounding box center [427, 151] width 603 height 262
click at [193, 275] on button "Verify" at bounding box center [428, 267] width 598 height 16
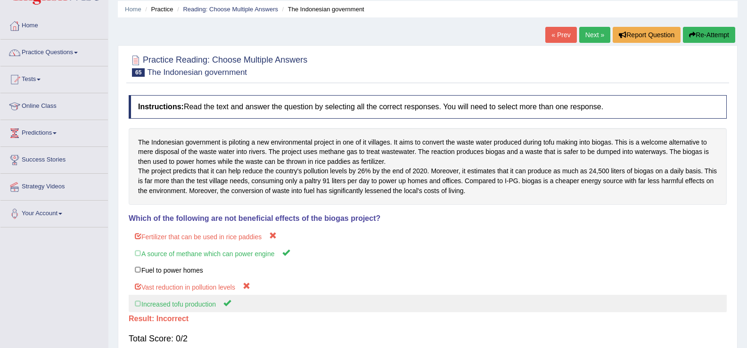
scroll to position [16, 0]
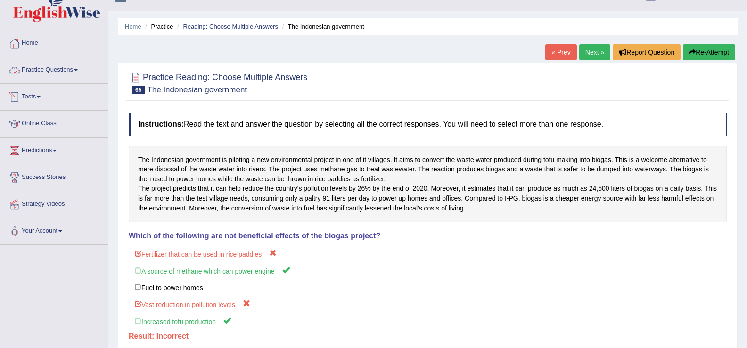
click at [78, 68] on link "Practice Questions" at bounding box center [53, 69] width 107 height 24
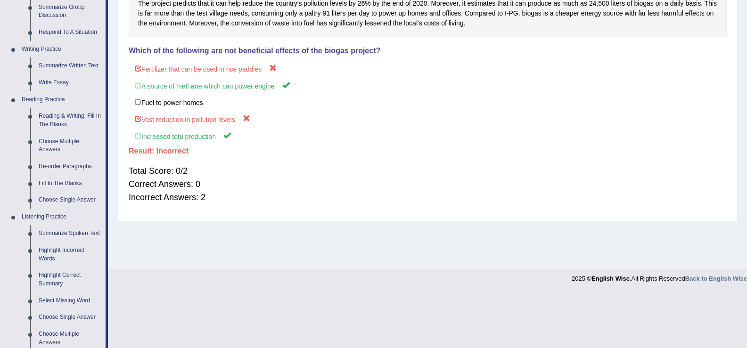
scroll to position [219, 0]
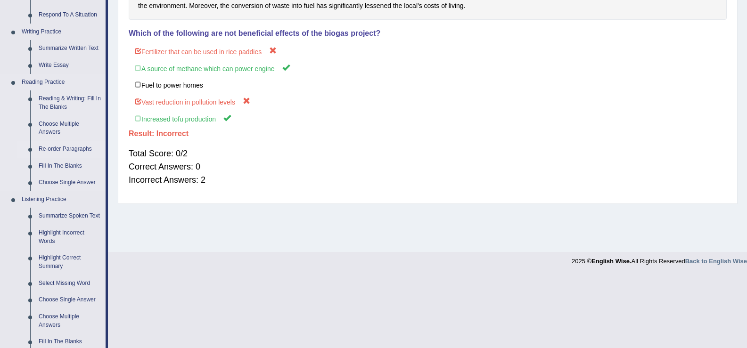
click at [66, 146] on link "Re-order Paragraphs" at bounding box center [69, 149] width 71 height 17
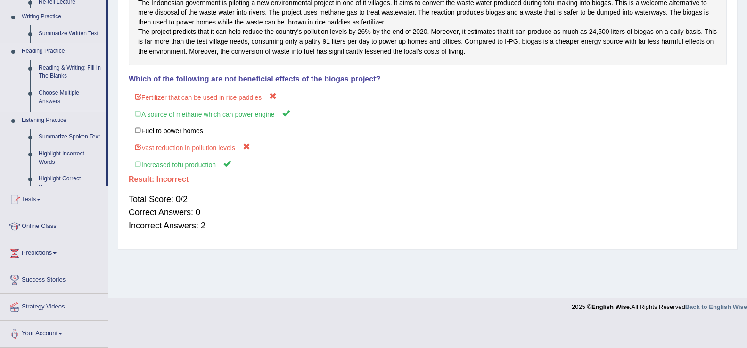
scroll to position [147, 0]
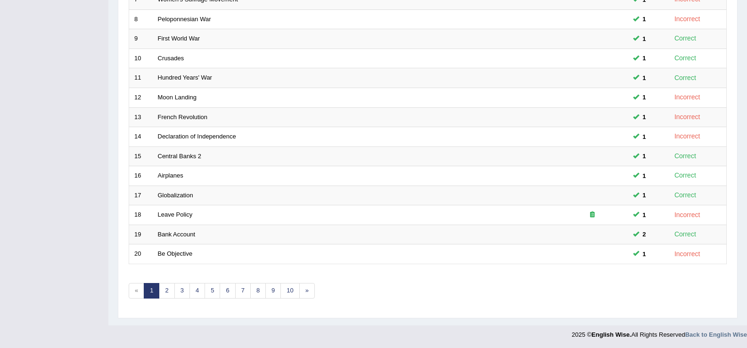
scroll to position [276, 0]
click at [209, 287] on link "5" at bounding box center [212, 290] width 16 height 16
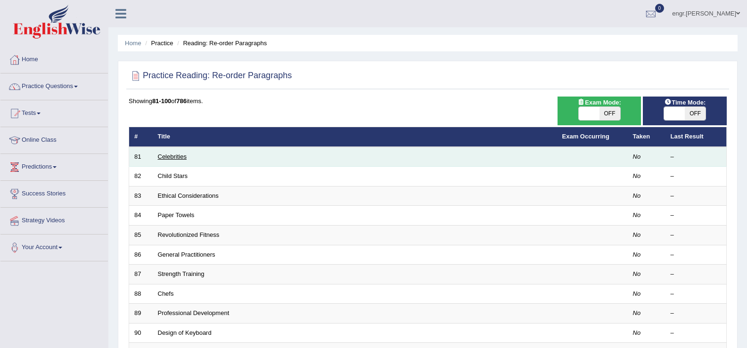
click at [177, 155] on link "Celebrities" at bounding box center [172, 156] width 29 height 7
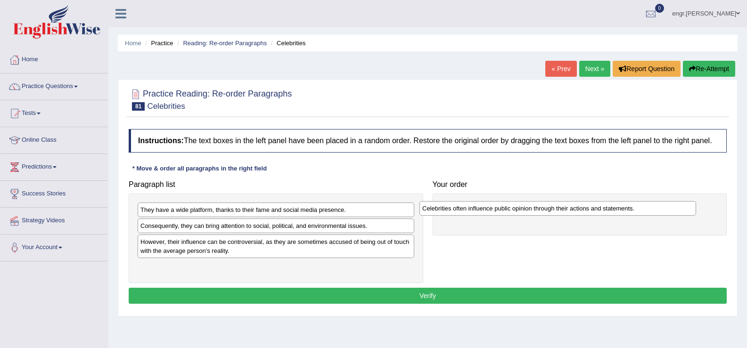
drag, startPoint x: 207, startPoint y: 271, endPoint x: 489, endPoint y: 212, distance: 288.5
click at [489, 212] on div "Celebrities often influence public opinion through their actions and statements." at bounding box center [557, 208] width 277 height 15
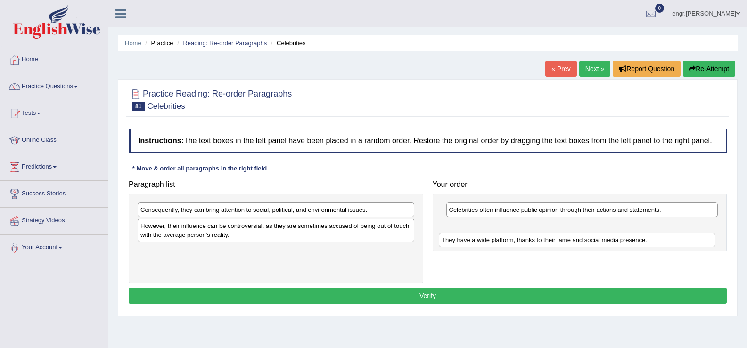
drag, startPoint x: 286, startPoint y: 212, endPoint x: 587, endPoint y: 242, distance: 302.6
click at [587, 242] on div "They have a wide platform, thanks to their fame and social media presence." at bounding box center [577, 240] width 277 height 15
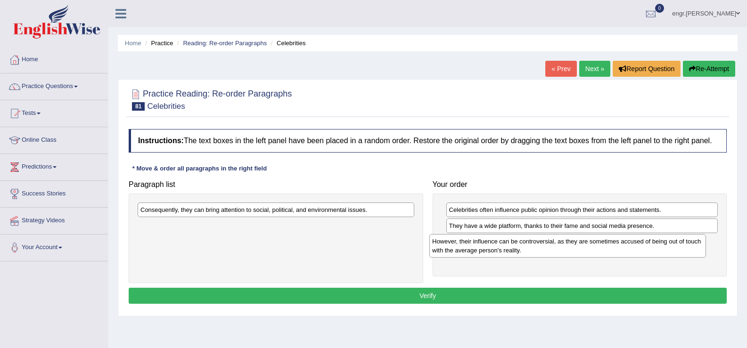
drag, startPoint x: 317, startPoint y: 228, endPoint x: 609, endPoint y: 243, distance: 292.1
click at [609, 243] on div "However, their influence can be controversial, as they are sometimes accused of…" at bounding box center [567, 246] width 277 height 24
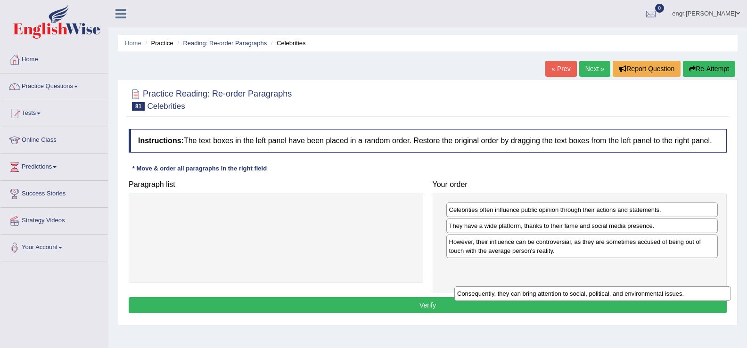
drag, startPoint x: 355, startPoint y: 208, endPoint x: 671, endPoint y: 287, distance: 325.9
click at [671, 287] on div "Consequently, they can bring attention to social, political, and environmental …" at bounding box center [592, 293] width 277 height 15
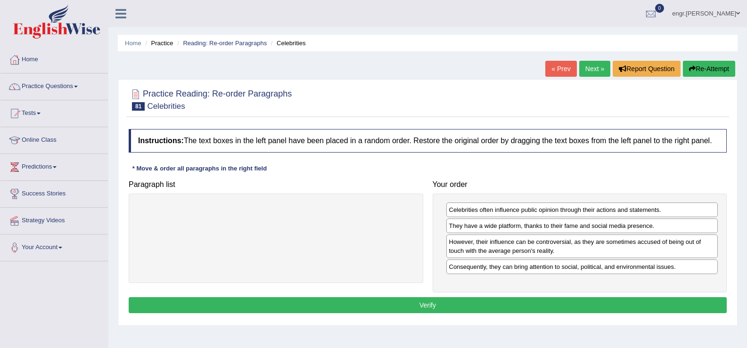
click at [623, 304] on button "Verify" at bounding box center [428, 305] width 598 height 16
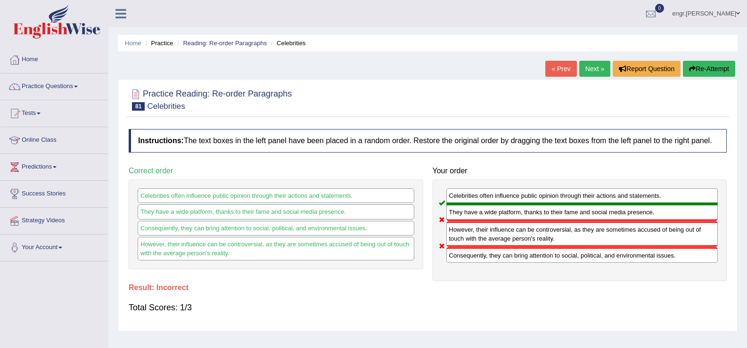
click at [592, 67] on link "Next »" at bounding box center [594, 69] width 31 height 16
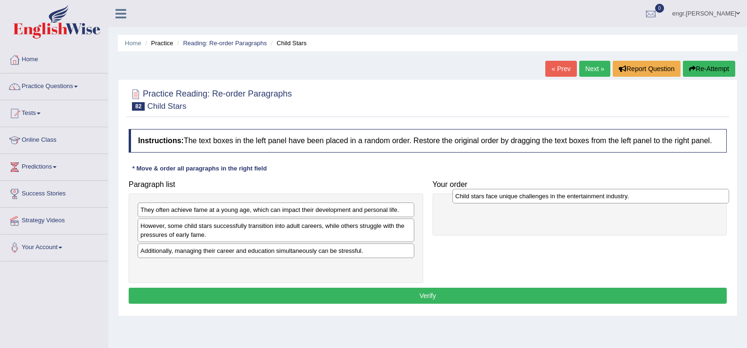
drag, startPoint x: 221, startPoint y: 228, endPoint x: 535, endPoint y: 199, distance: 316.1
click at [535, 199] on div "Child stars face unique challenges in the entertainment industry." at bounding box center [590, 196] width 277 height 15
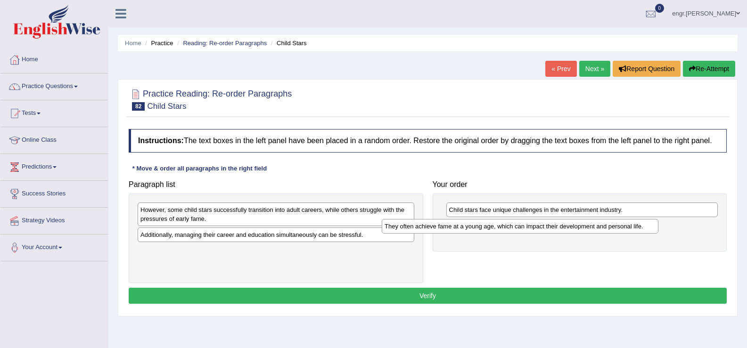
drag, startPoint x: 315, startPoint y: 210, endPoint x: 559, endPoint y: 226, distance: 245.1
click at [559, 226] on div "They often achieve fame at a young age, which can impact their development and …" at bounding box center [520, 226] width 277 height 15
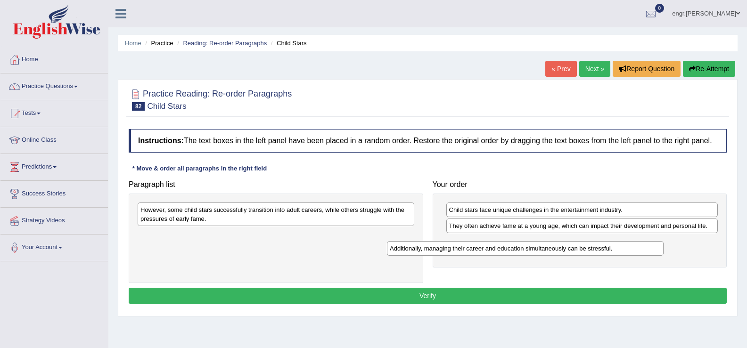
drag, startPoint x: 364, startPoint y: 232, endPoint x: 614, endPoint y: 245, distance: 250.6
click at [614, 245] on div "Additionally, managing their career and education simultaneously can be stressf…" at bounding box center [525, 248] width 277 height 15
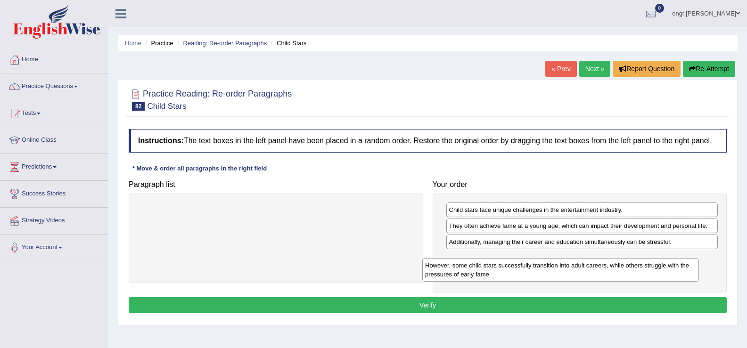
drag, startPoint x: 398, startPoint y: 213, endPoint x: 680, endPoint y: 263, distance: 286.1
click at [680, 263] on div "However, some child stars successfully transition into adult careers, while oth…" at bounding box center [560, 270] width 277 height 24
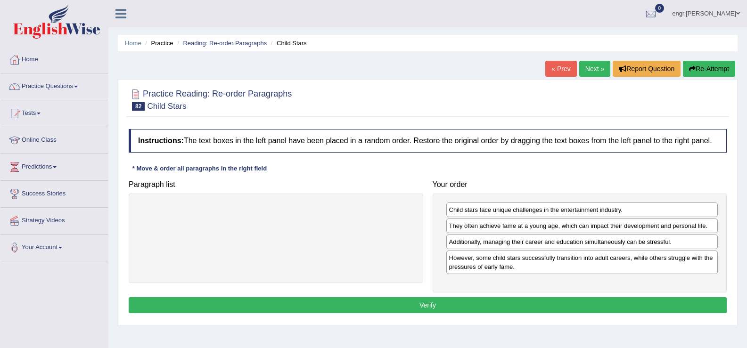
click at [601, 302] on button "Verify" at bounding box center [428, 305] width 598 height 16
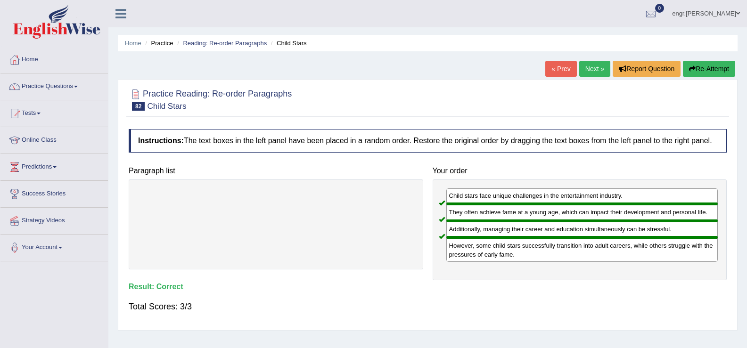
click at [594, 70] on link "Next »" at bounding box center [594, 69] width 31 height 16
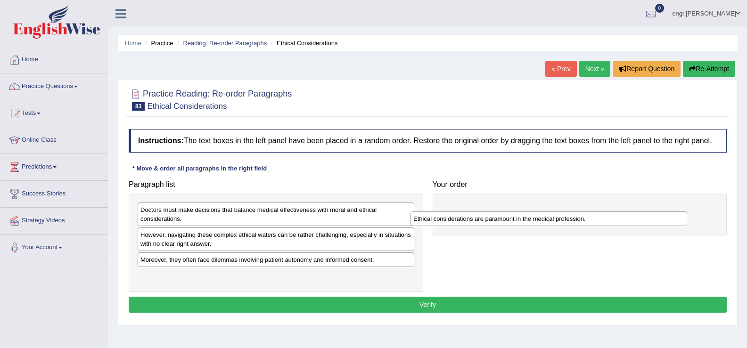
drag, startPoint x: 219, startPoint y: 264, endPoint x: 494, endPoint y: 221, distance: 278.5
click at [494, 221] on div "Ethical considerations are paramount in the medical profession." at bounding box center [548, 219] width 277 height 15
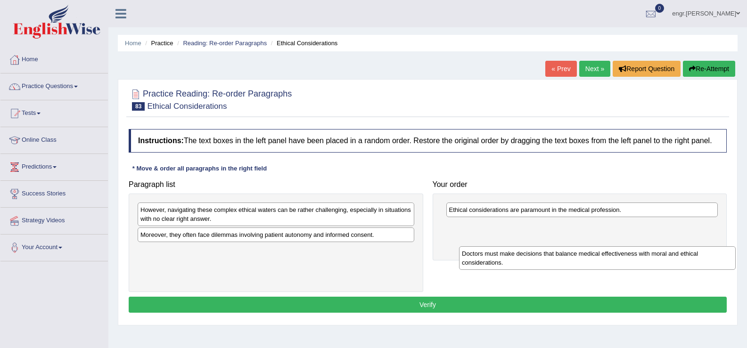
drag, startPoint x: 327, startPoint y: 211, endPoint x: 649, endPoint y: 255, distance: 324.8
click at [649, 255] on div "Doctors must make decisions that balance medical effectiveness with moral and e…" at bounding box center [597, 258] width 277 height 24
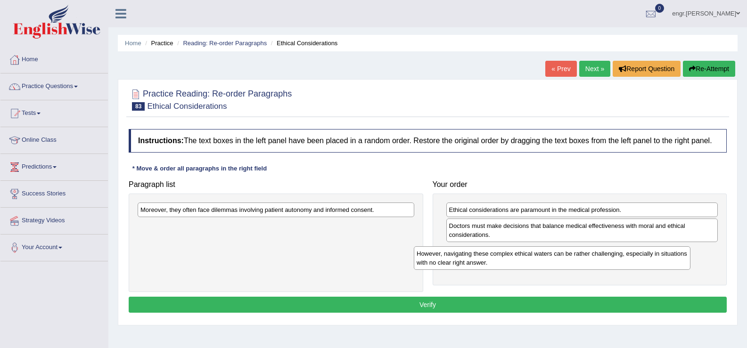
drag, startPoint x: 296, startPoint y: 215, endPoint x: 572, endPoint y: 259, distance: 279.6
click at [572, 259] on div "However, navigating these complex ethical waters can be rather challenging, esp…" at bounding box center [552, 258] width 277 height 24
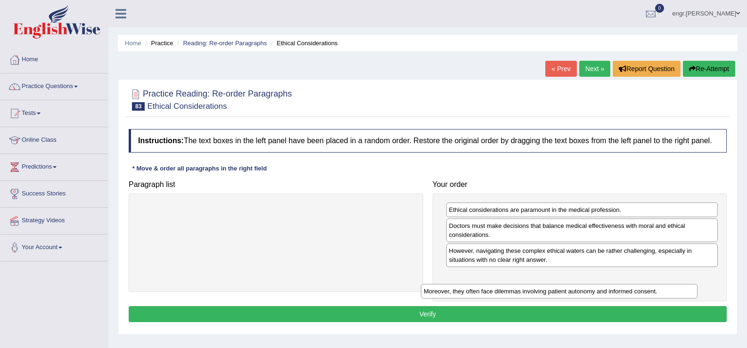
drag, startPoint x: 364, startPoint y: 209, endPoint x: 647, endPoint y: 291, distance: 294.8
click at [647, 291] on div "Moreover, they often face dilemmas involving patient autonomy and informed cons…" at bounding box center [559, 291] width 277 height 15
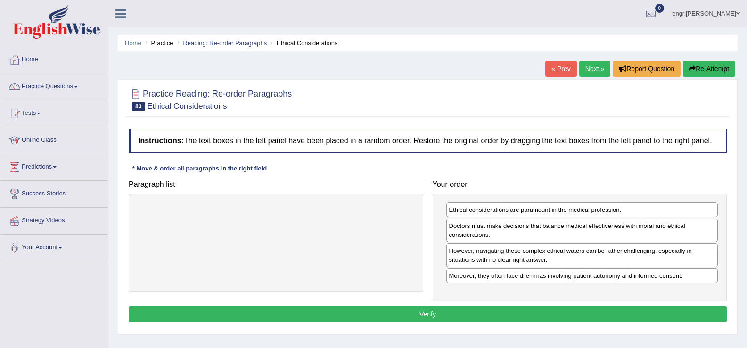
click at [491, 311] on button "Verify" at bounding box center [428, 314] width 598 height 16
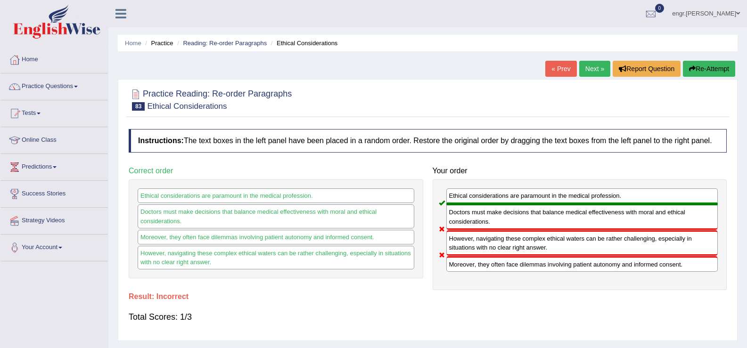
click at [591, 66] on link "Next »" at bounding box center [594, 69] width 31 height 16
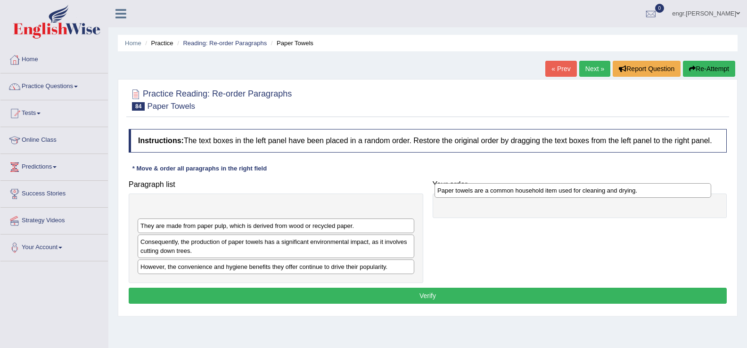
drag, startPoint x: 260, startPoint y: 226, endPoint x: 557, endPoint y: 191, distance: 299.8
click at [557, 191] on div "Paper towels are a common household item used for cleaning and drying." at bounding box center [572, 190] width 277 height 15
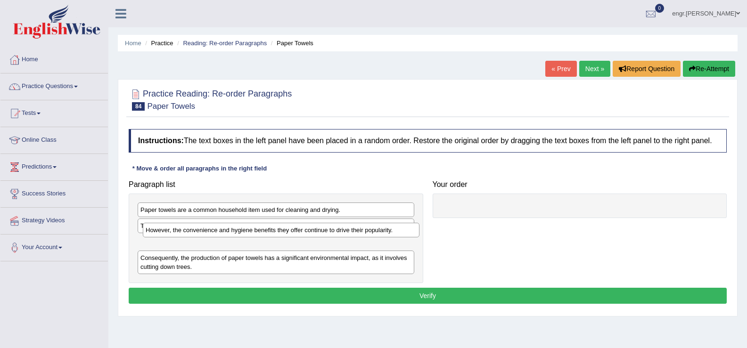
drag, startPoint x: 232, startPoint y: 271, endPoint x: 238, endPoint y: 229, distance: 43.3
click at [238, 229] on div "However, the convenience and hygiene benefits they offer continue to drive thei…" at bounding box center [281, 230] width 277 height 15
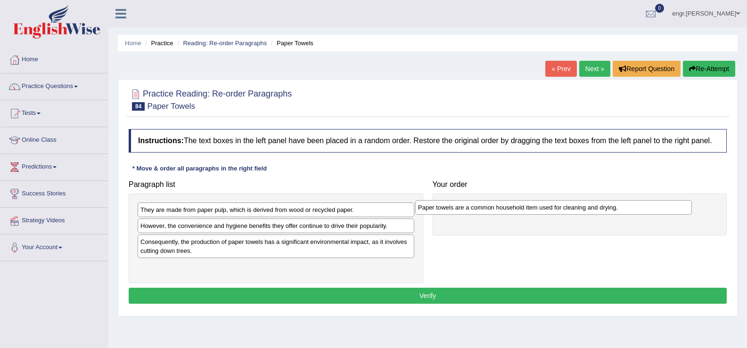
drag, startPoint x: 389, startPoint y: 179, endPoint x: 506, endPoint y: 210, distance: 120.9
click at [506, 210] on div "Paper towels are a common household item used for cleaning and drying." at bounding box center [553, 207] width 277 height 15
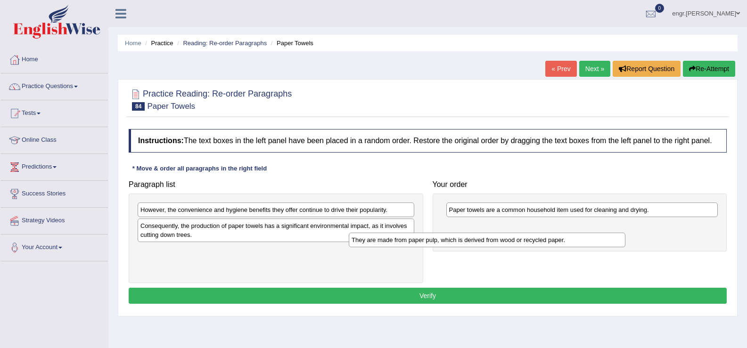
drag, startPoint x: 481, startPoint y: 217, endPoint x: 591, endPoint y: 241, distance: 112.7
click at [591, 241] on div "They are made from paper pulp, which is derived from wood or recycled paper." at bounding box center [487, 240] width 277 height 15
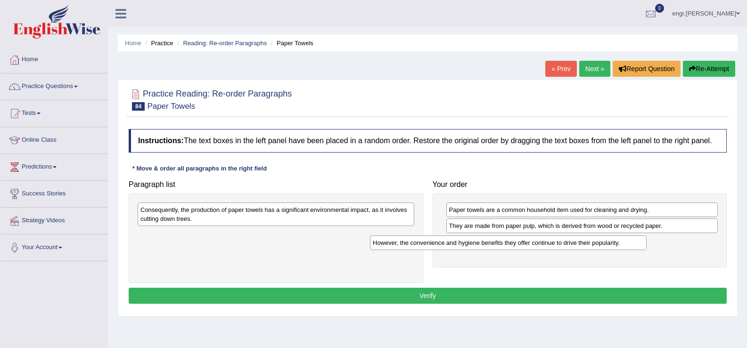
drag, startPoint x: 392, startPoint y: 214, endPoint x: 625, endPoint y: 247, distance: 235.6
click at [625, 247] on div "However, the convenience and hygiene benefits they offer continue to drive thei…" at bounding box center [508, 243] width 277 height 15
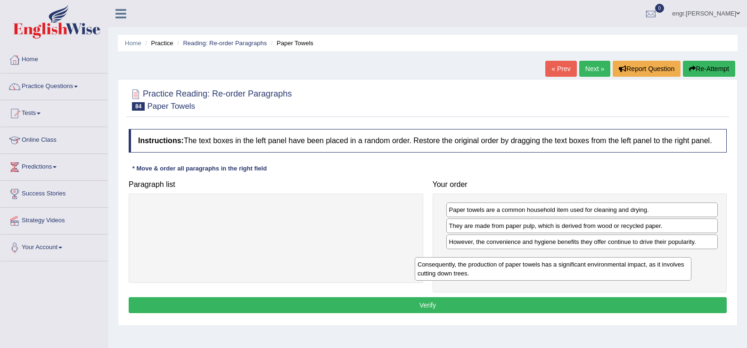
drag, startPoint x: 398, startPoint y: 214, endPoint x: 675, endPoint y: 269, distance: 282.4
click at [675, 269] on div "Consequently, the production of paper towels has a significant environmental im…" at bounding box center [553, 269] width 277 height 24
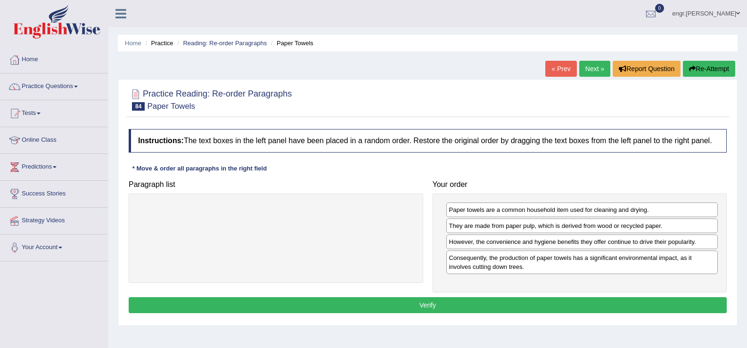
click at [560, 307] on button "Verify" at bounding box center [428, 305] width 598 height 16
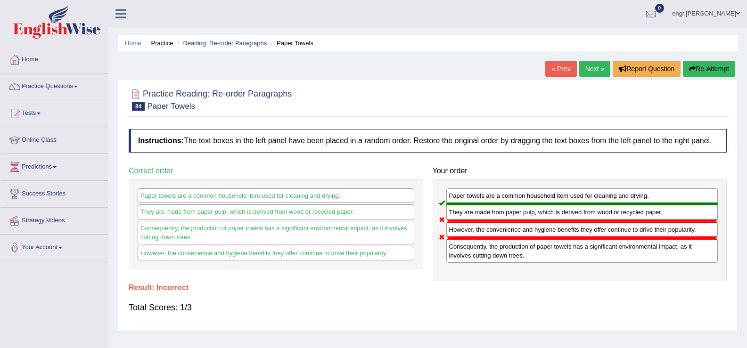
click at [590, 74] on link "Next »" at bounding box center [594, 69] width 31 height 16
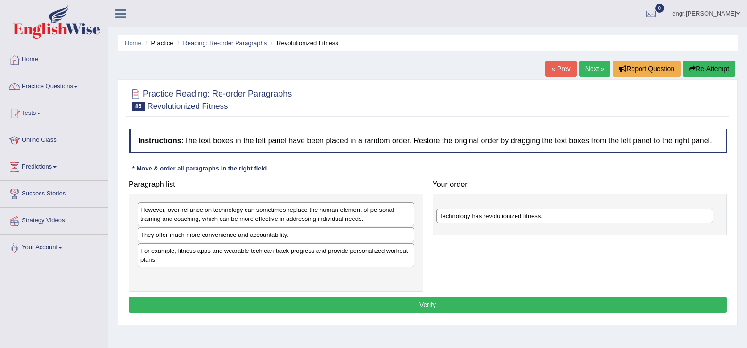
drag, startPoint x: 201, startPoint y: 278, endPoint x: 500, endPoint y: 218, distance: 304.7
click at [500, 218] on div "Technology has revolutionized fitness." at bounding box center [574, 216] width 277 height 15
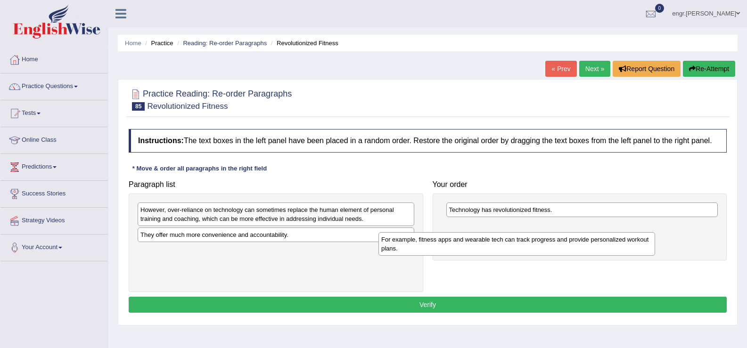
drag, startPoint x: 270, startPoint y: 253, endPoint x: 535, endPoint y: 233, distance: 266.5
click at [535, 234] on div "For example, fitness apps and wearable tech can track progress and provide pers…" at bounding box center [516, 244] width 277 height 24
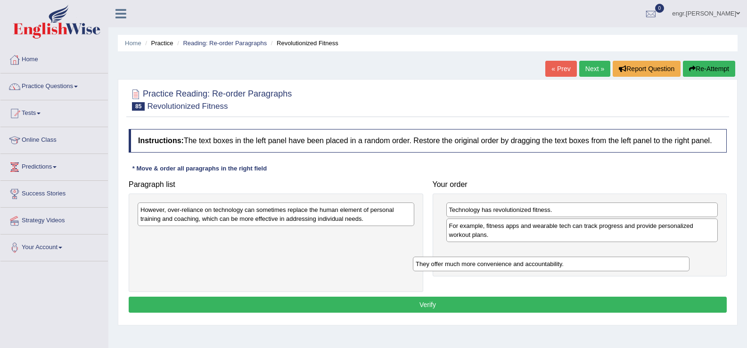
drag, startPoint x: 304, startPoint y: 237, endPoint x: 601, endPoint y: 274, distance: 299.1
click at [601, 271] on div "They offer much more convenience and accountability." at bounding box center [551, 264] width 277 height 15
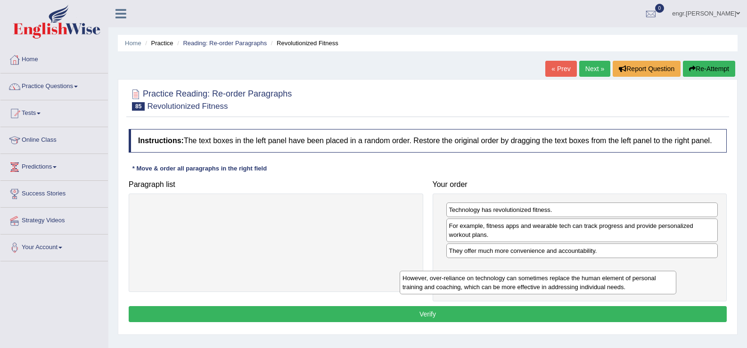
drag, startPoint x: 370, startPoint y: 225, endPoint x: 632, endPoint y: 294, distance: 270.9
click at [632, 294] on div "However, over-reliance on technology can sometimes replace the human element of…" at bounding box center [538, 283] width 277 height 24
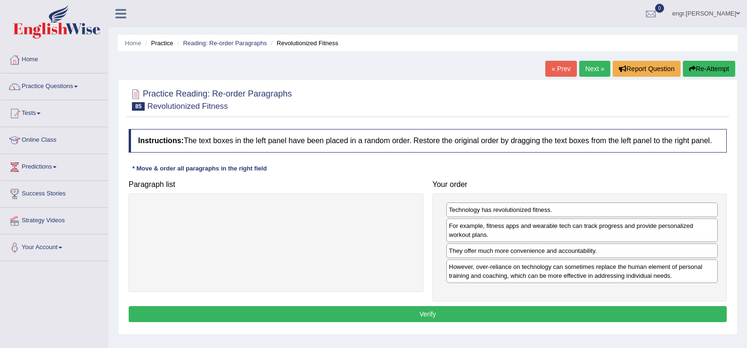
click at [535, 319] on button "Verify" at bounding box center [428, 314] width 598 height 16
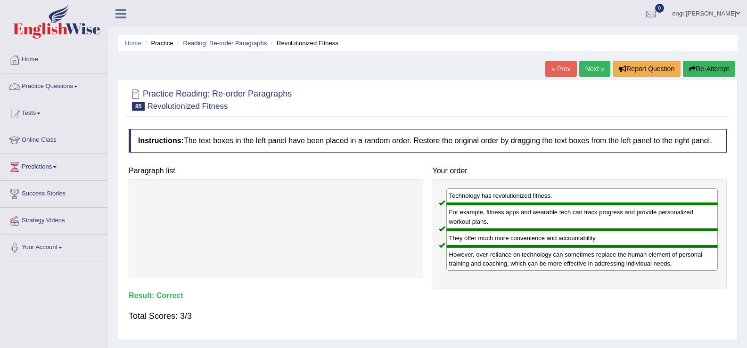
click at [69, 84] on link "Practice Questions" at bounding box center [53, 86] width 107 height 24
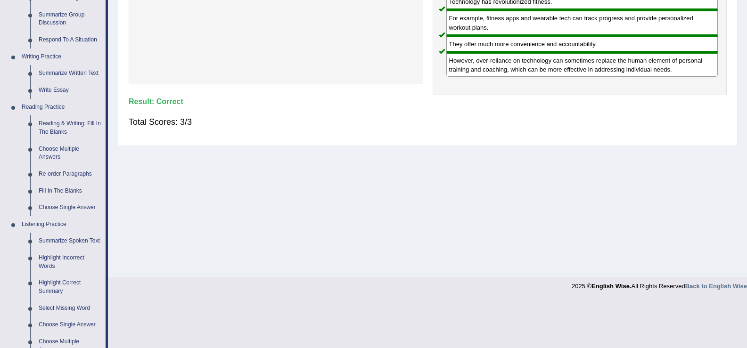
scroll to position [195, 0]
click at [69, 192] on link "Fill In The Blanks" at bounding box center [69, 190] width 71 height 17
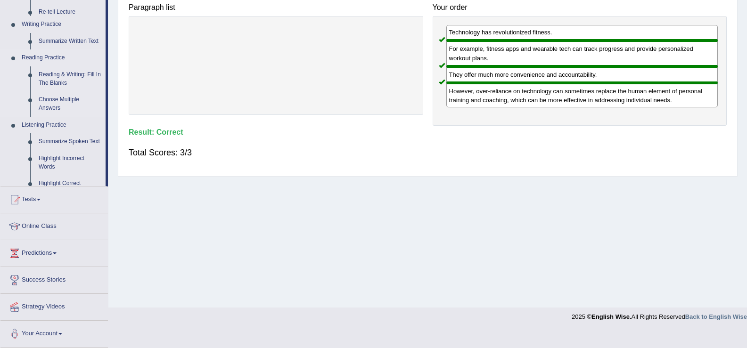
scroll to position [147, 0]
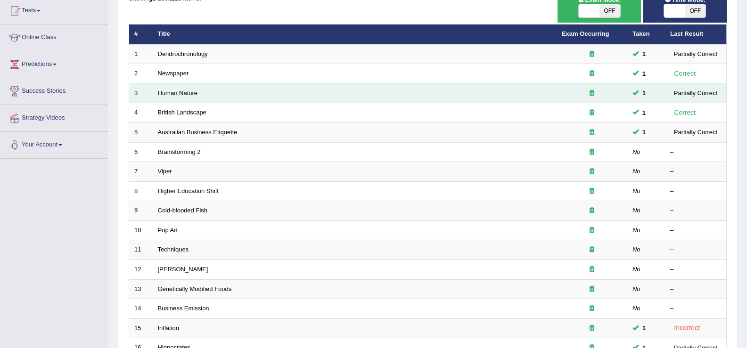
scroll to position [99, 0]
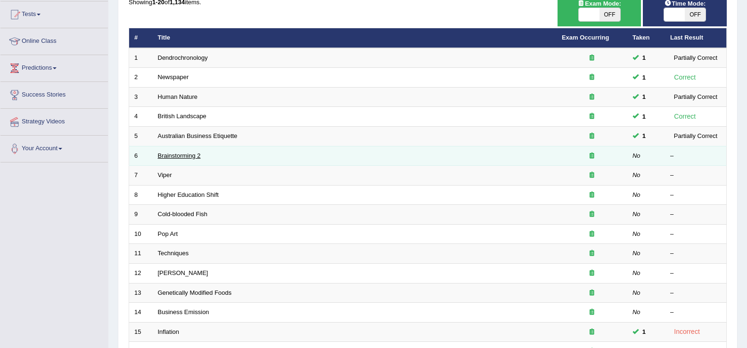
click at [189, 156] on link "Brainstorming 2" at bounding box center [179, 155] width 43 height 7
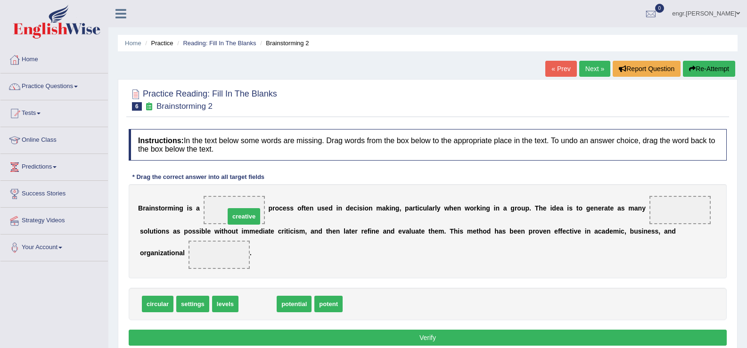
drag, startPoint x: 265, startPoint y: 307, endPoint x: 251, endPoint y: 218, distance: 90.2
drag, startPoint x: 262, startPoint y: 305, endPoint x: 659, endPoint y: 213, distance: 408.0
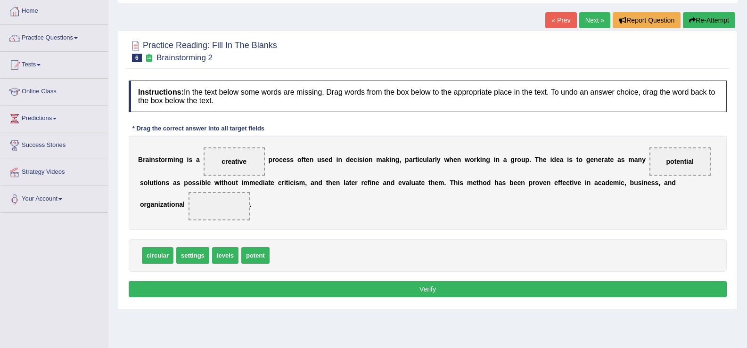
scroll to position [49, 0]
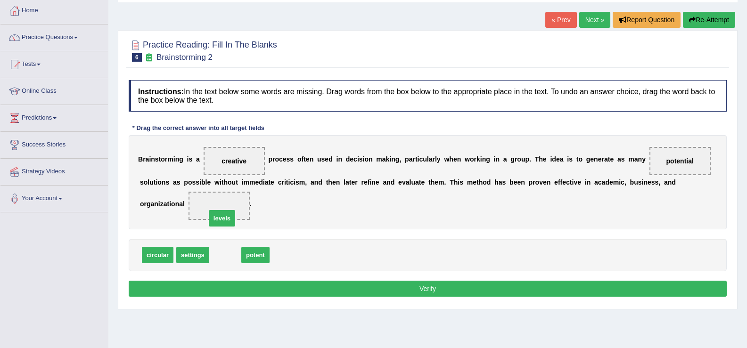
drag, startPoint x: 226, startPoint y: 255, endPoint x: 222, endPoint y: 209, distance: 45.8
click at [253, 288] on button "Verify" at bounding box center [428, 289] width 598 height 16
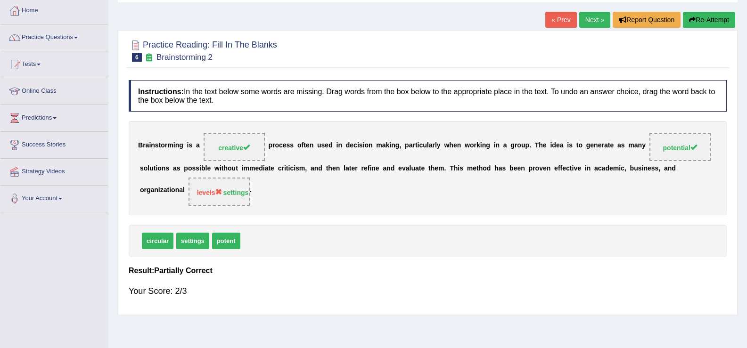
click at [585, 19] on link "Next »" at bounding box center [594, 20] width 31 height 16
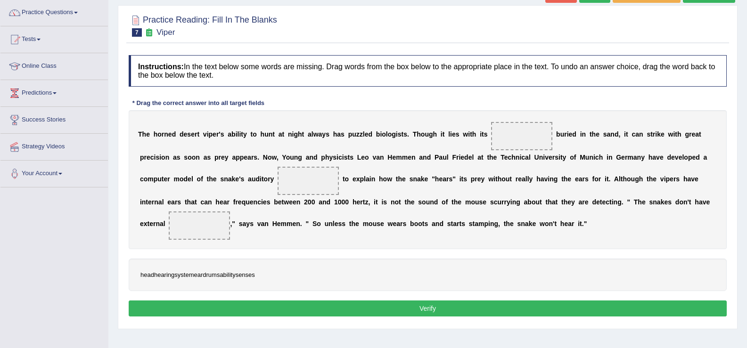
scroll to position [88, 0]
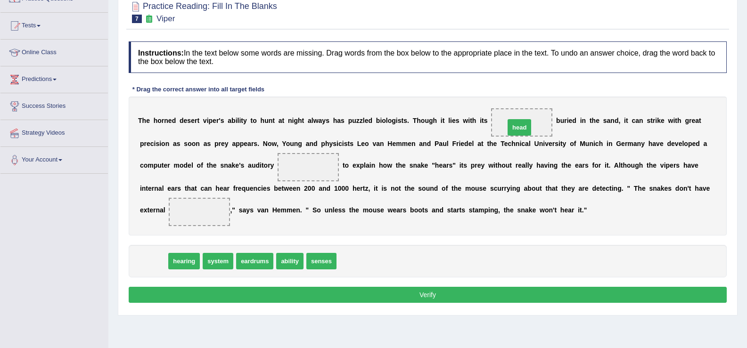
drag, startPoint x: 158, startPoint y: 262, endPoint x: 524, endPoint y: 127, distance: 390.0
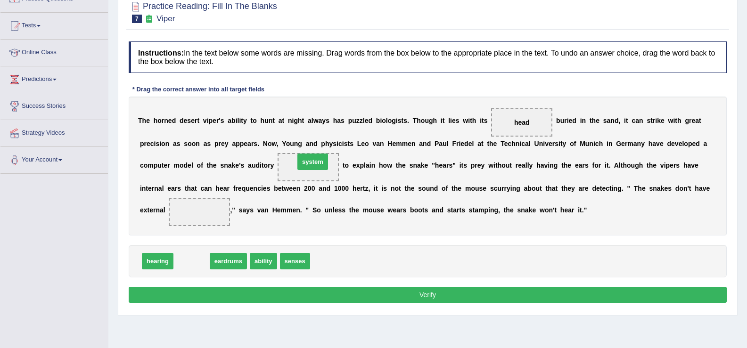
drag, startPoint x: 240, startPoint y: 217, endPoint x: 318, endPoint y: 163, distance: 94.4
drag, startPoint x: 200, startPoint y: 264, endPoint x: 207, endPoint y: 210, distance: 55.1
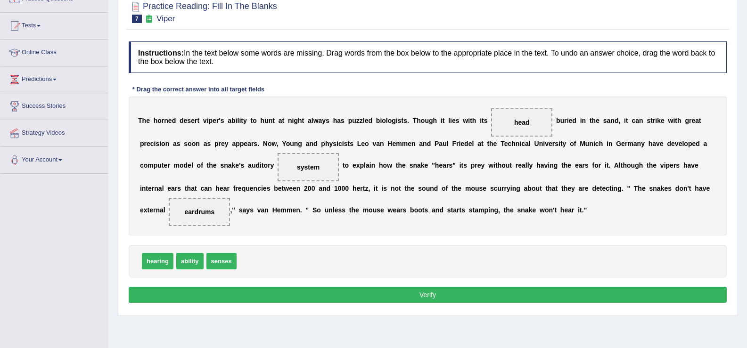
click at [315, 294] on button "Verify" at bounding box center [428, 295] width 598 height 16
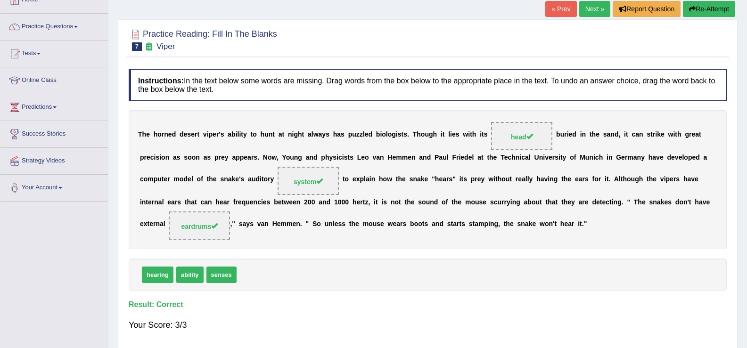
scroll to position [59, 0]
click at [597, 16] on link "Next »" at bounding box center [594, 9] width 31 height 16
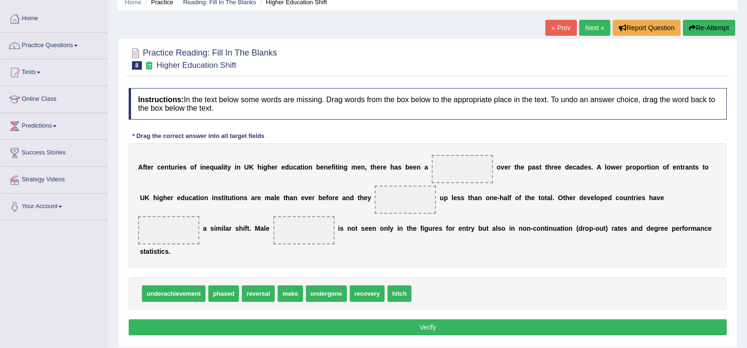
scroll to position [90, 0]
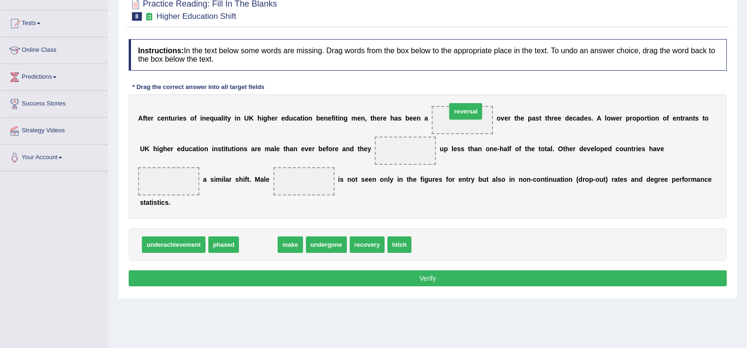
drag, startPoint x: 254, startPoint y: 247, endPoint x: 461, endPoint y: 115, distance: 244.7
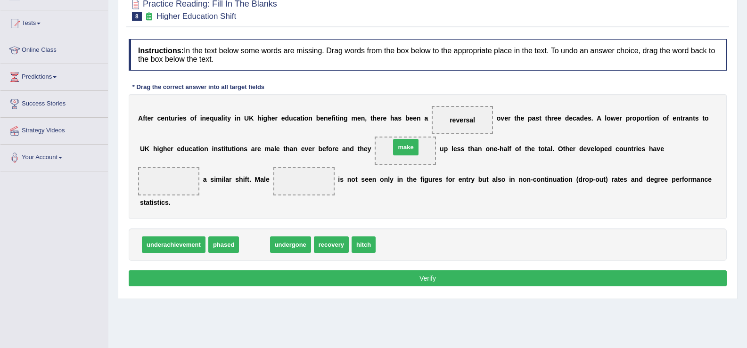
drag, startPoint x: 262, startPoint y: 243, endPoint x: 414, endPoint y: 145, distance: 180.0
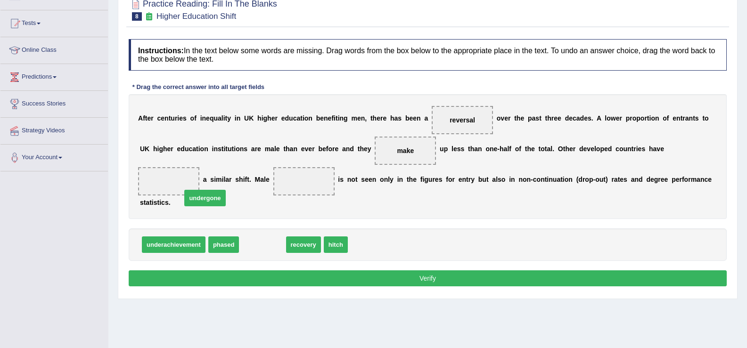
drag, startPoint x: 262, startPoint y: 242, endPoint x: 184, endPoint y: 181, distance: 99.1
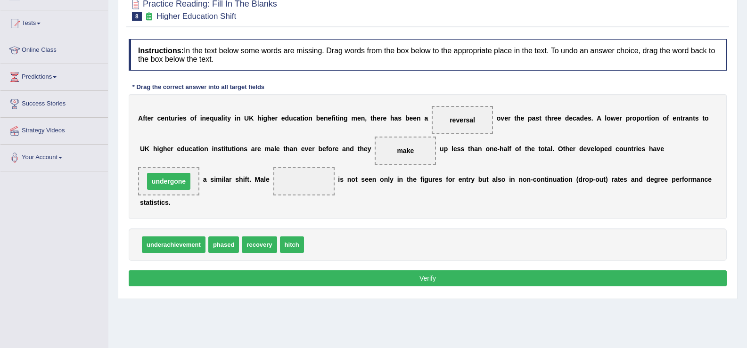
click at [183, 180] on span "undergone" at bounding box center [168, 181] width 43 height 17
drag, startPoint x: 275, startPoint y: 238, endPoint x: 296, endPoint y: 174, distance: 67.4
click at [328, 272] on button "Verify" at bounding box center [428, 278] width 598 height 16
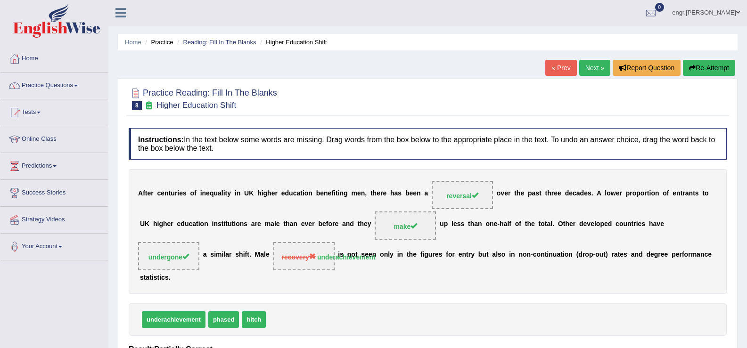
scroll to position [0, 0]
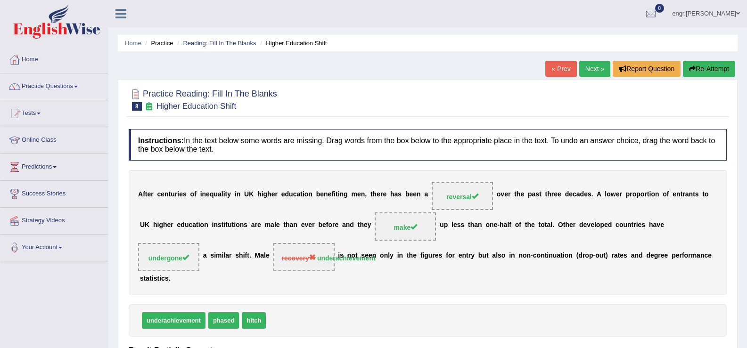
click at [594, 66] on link "Next »" at bounding box center [594, 69] width 31 height 16
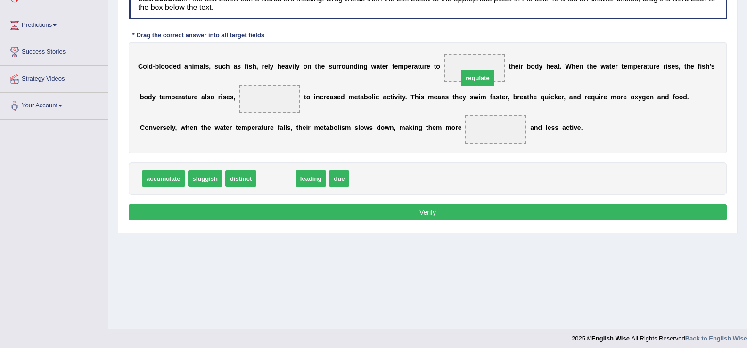
drag, startPoint x: 278, startPoint y: 176, endPoint x: 479, endPoint y: 72, distance: 227.0
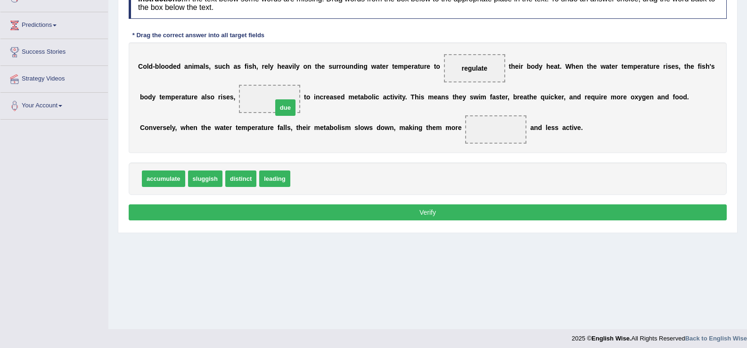
drag, startPoint x: 302, startPoint y: 177, endPoint x: 282, endPoint y: 102, distance: 76.9
drag, startPoint x: 218, startPoint y: 180, endPoint x: 507, endPoint y: 137, distance: 292.9
click at [435, 209] on button "Verify" at bounding box center [428, 212] width 598 height 16
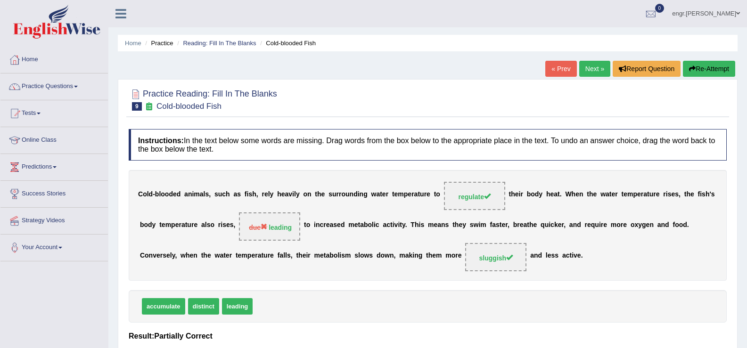
click at [592, 74] on link "Next »" at bounding box center [594, 69] width 31 height 16
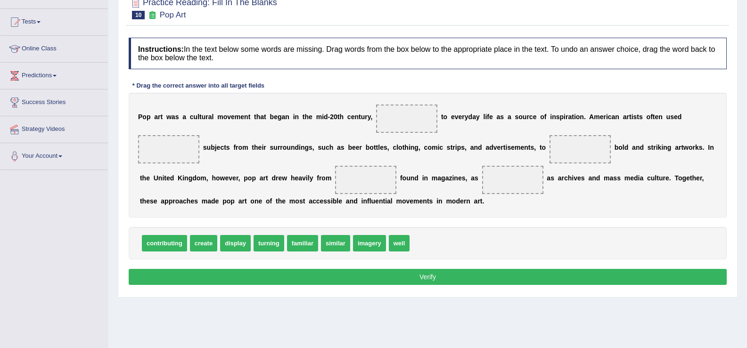
scroll to position [102, 0]
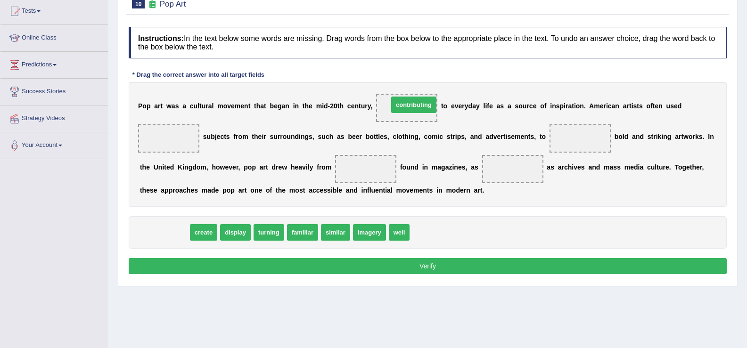
drag, startPoint x: 180, startPoint y: 235, endPoint x: 429, endPoint y: 106, distance: 280.3
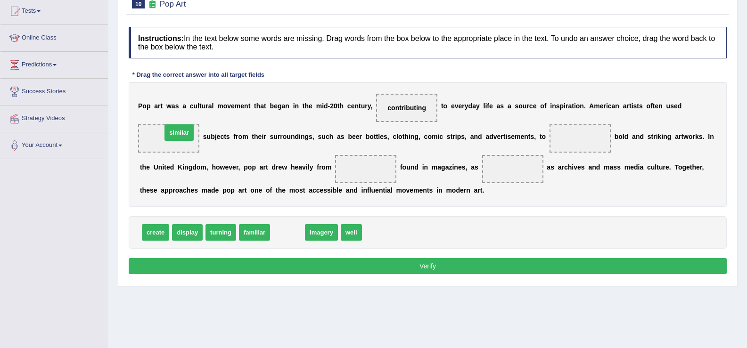
drag, startPoint x: 288, startPoint y: 232, endPoint x: 180, endPoint y: 132, distance: 147.4
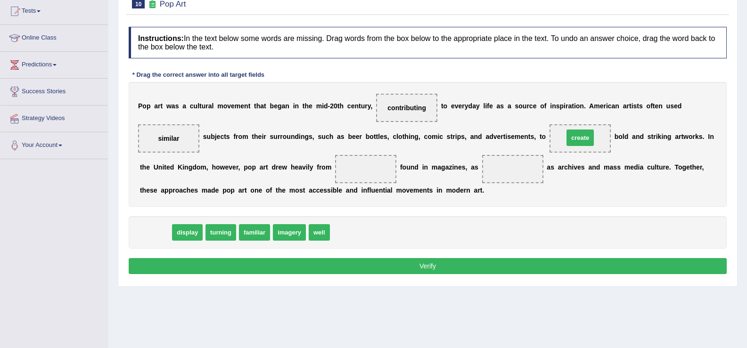
drag, startPoint x: 160, startPoint y: 234, endPoint x: 585, endPoint y: 139, distance: 435.0
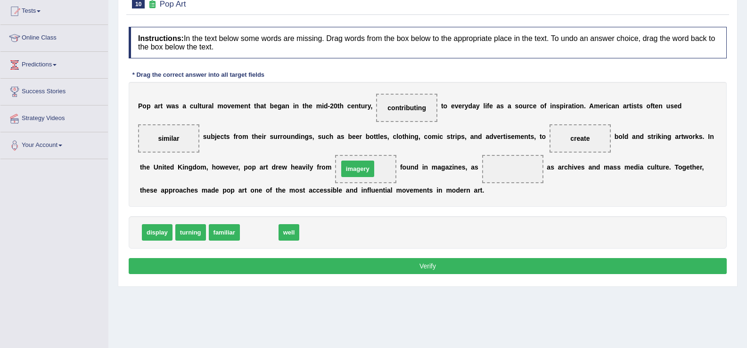
drag, startPoint x: 322, startPoint y: 206, endPoint x: 359, endPoint y: 168, distance: 52.6
drag, startPoint x: 252, startPoint y: 234, endPoint x: 500, endPoint y: 172, distance: 255.9
click at [448, 264] on button "Verify" at bounding box center [428, 266] width 598 height 16
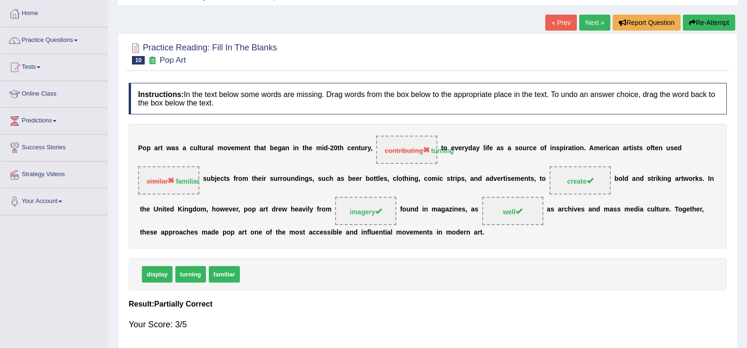
scroll to position [36, 0]
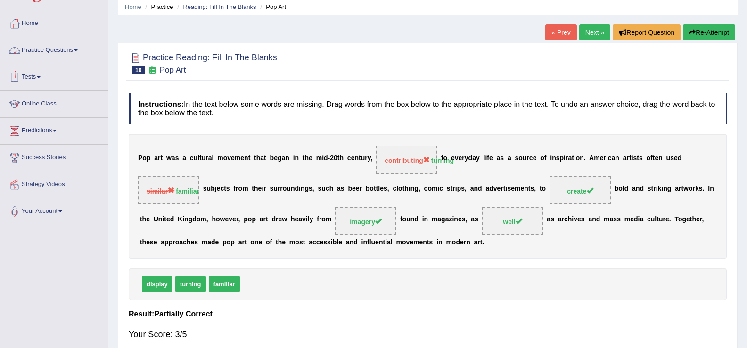
click at [80, 60] on link "Practice Questions" at bounding box center [53, 49] width 107 height 24
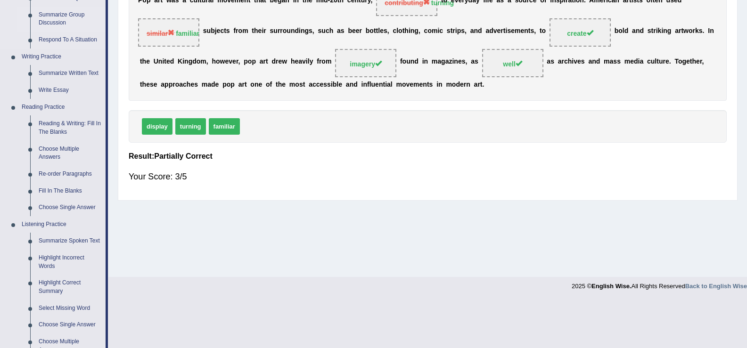
scroll to position [211, 0]
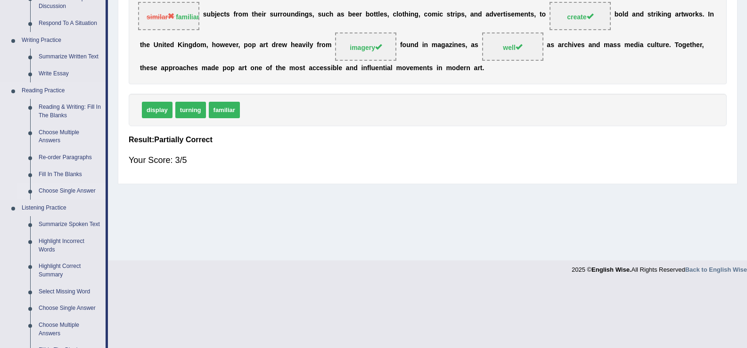
click at [74, 192] on link "Choose Single Answer" at bounding box center [69, 191] width 71 height 17
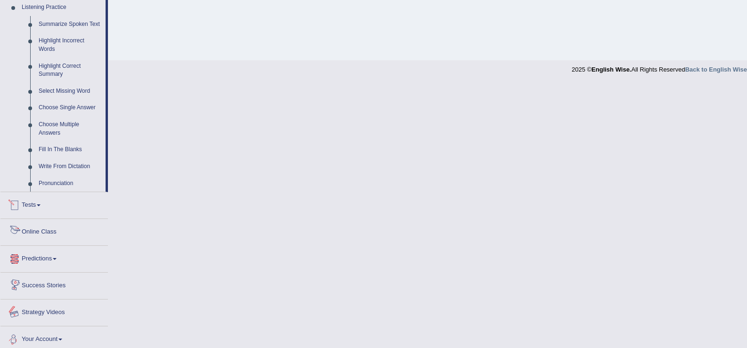
scroll to position [398, 0]
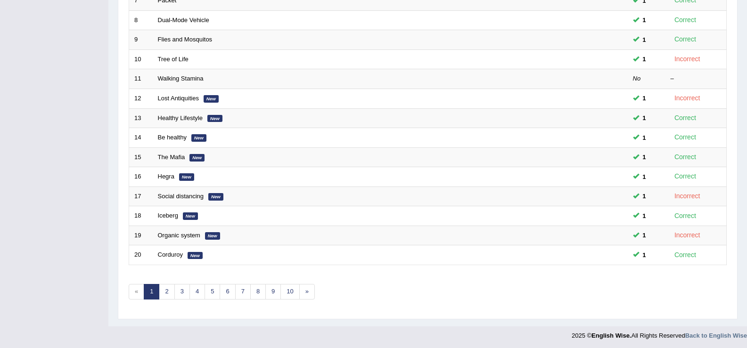
scroll to position [276, 0]
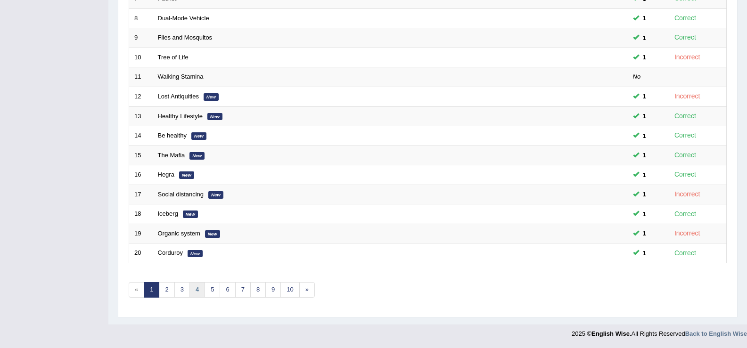
click at [189, 288] on link "4" at bounding box center [197, 290] width 16 height 16
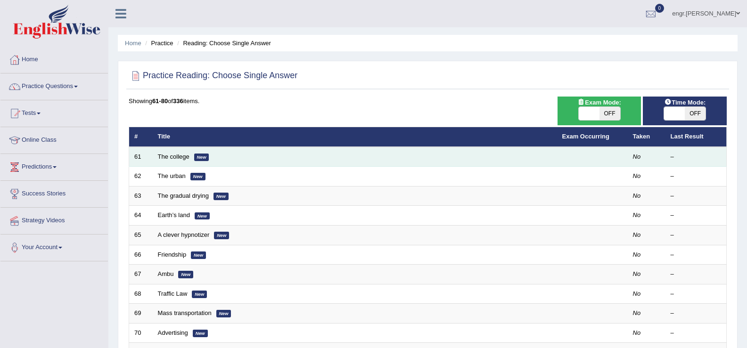
click at [157, 160] on td "The college New" at bounding box center [355, 157] width 404 height 20
click at [168, 156] on link "The college" at bounding box center [174, 156] width 32 height 7
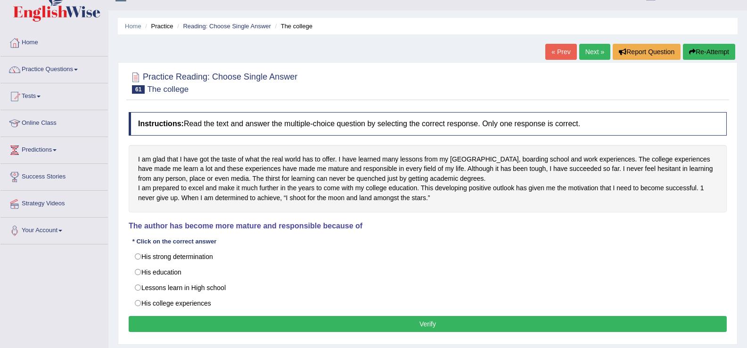
scroll to position [20, 0]
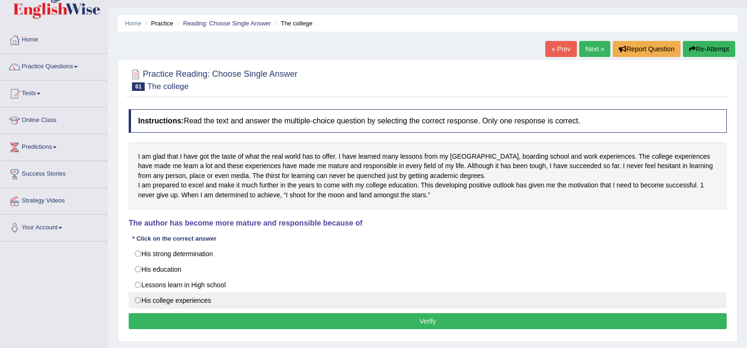
click at [177, 309] on label "His college experiences" at bounding box center [428, 301] width 598 height 16
radio input "true"
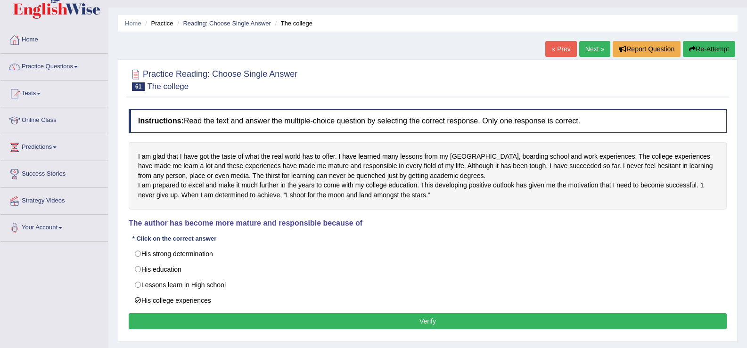
click at [235, 329] on button "Verify" at bounding box center [428, 321] width 598 height 16
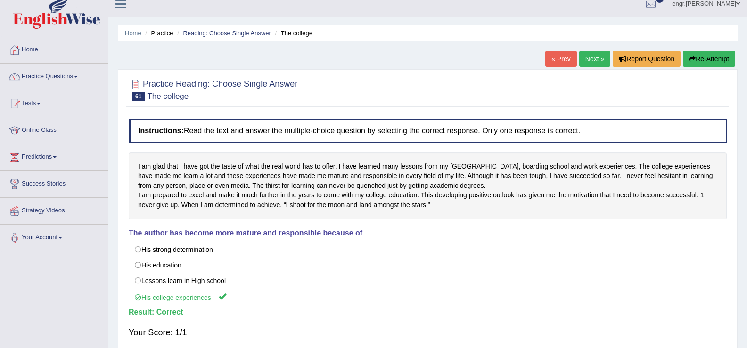
scroll to position [0, 0]
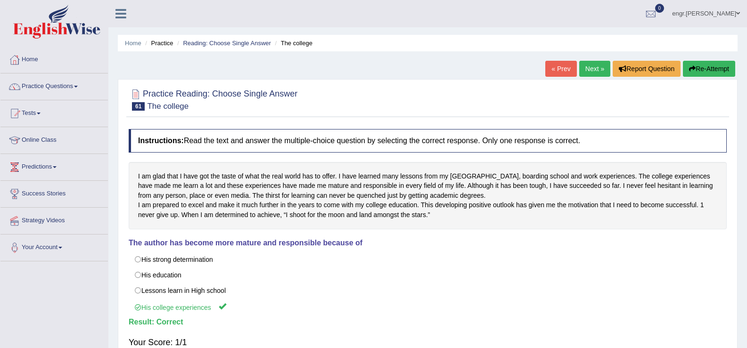
click at [588, 75] on link "Next »" at bounding box center [594, 69] width 31 height 16
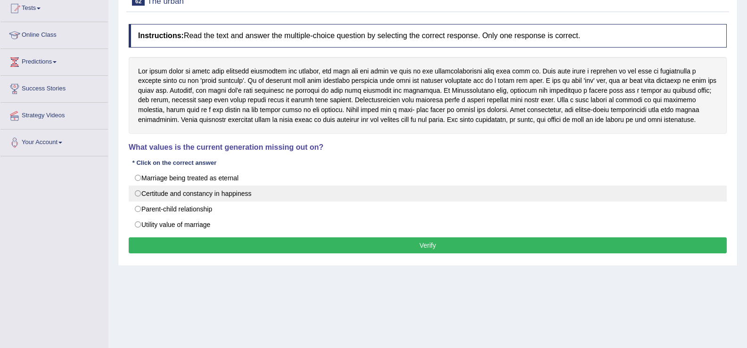
click at [156, 196] on label "Certitude and constancy in happiness" at bounding box center [428, 194] width 598 height 16
radio input "true"
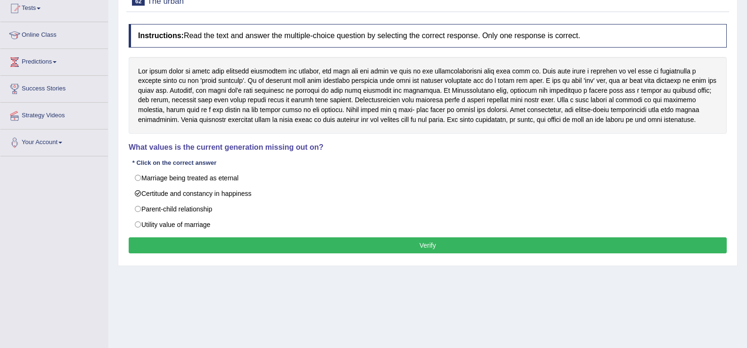
click at [224, 250] on button "Verify" at bounding box center [428, 245] width 598 height 16
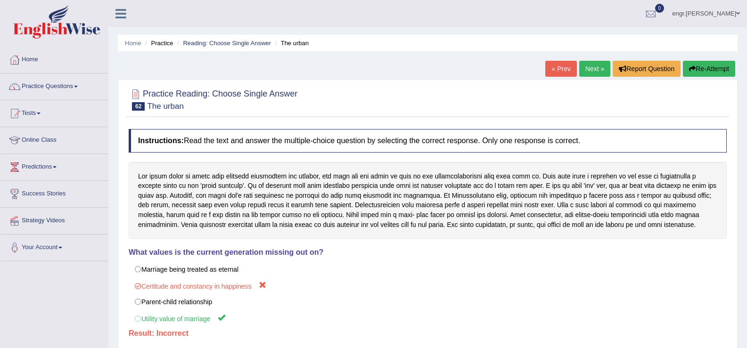
click at [591, 69] on link "Next »" at bounding box center [594, 69] width 31 height 16
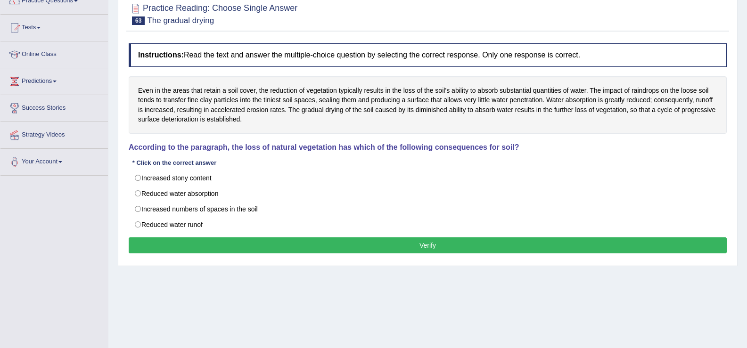
scroll to position [86, 0]
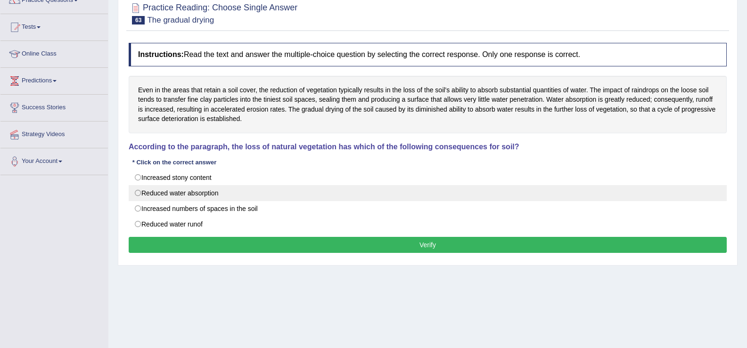
click at [174, 195] on label "Reduced water absorption" at bounding box center [428, 193] width 598 height 16
radio input "true"
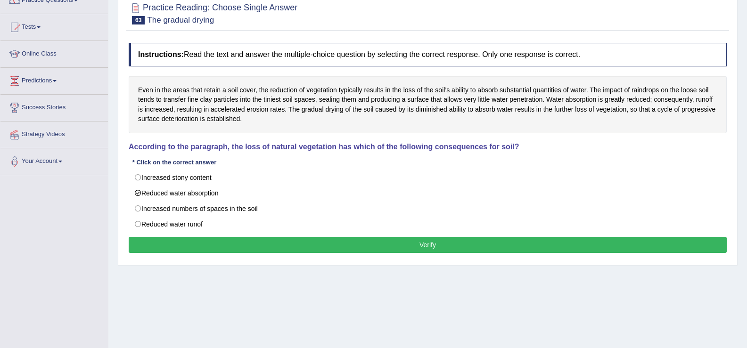
click at [213, 245] on button "Verify" at bounding box center [428, 245] width 598 height 16
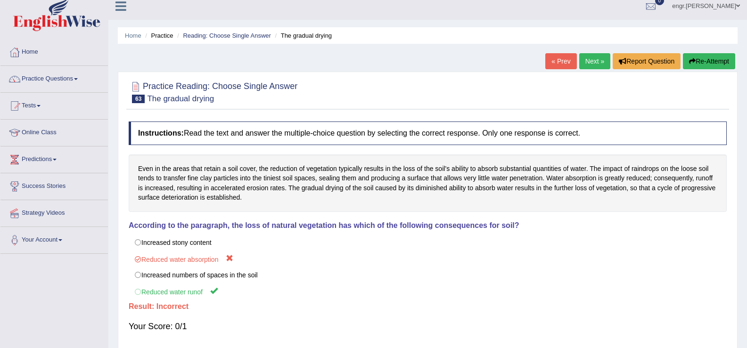
scroll to position [0, 0]
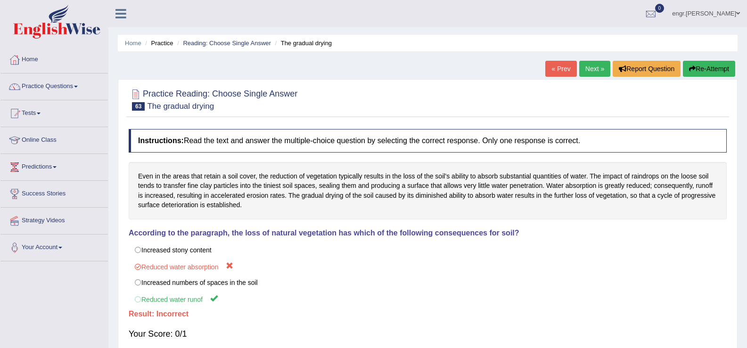
click at [593, 69] on link "Next »" at bounding box center [594, 69] width 31 height 16
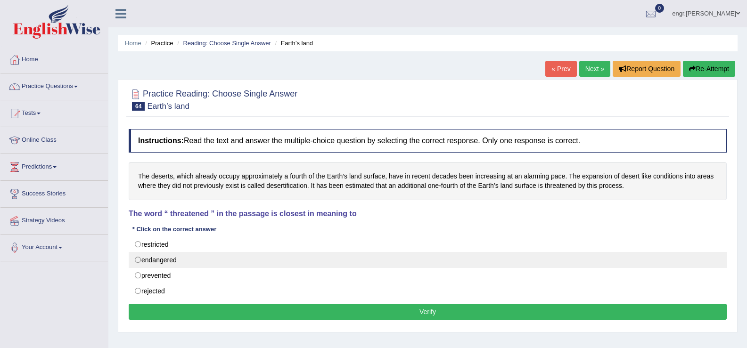
click at [169, 260] on label "endangered" at bounding box center [428, 260] width 598 height 16
radio input "true"
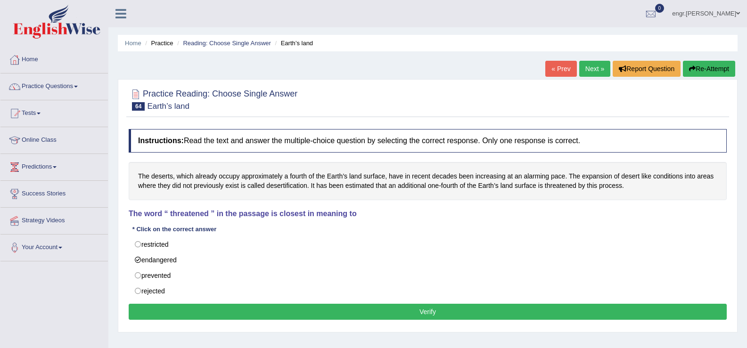
click at [244, 308] on button "Verify" at bounding box center [428, 312] width 598 height 16
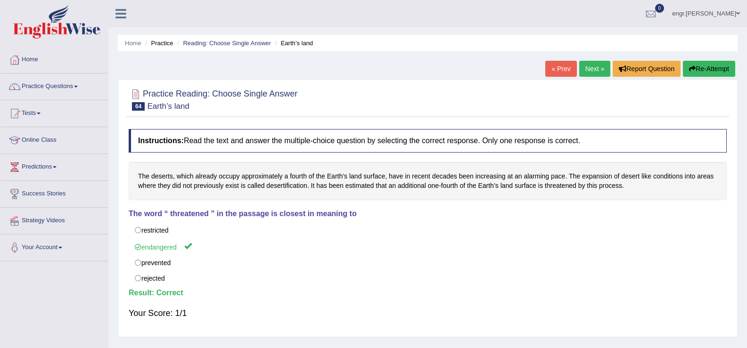
click at [580, 73] on link "Next »" at bounding box center [594, 69] width 31 height 16
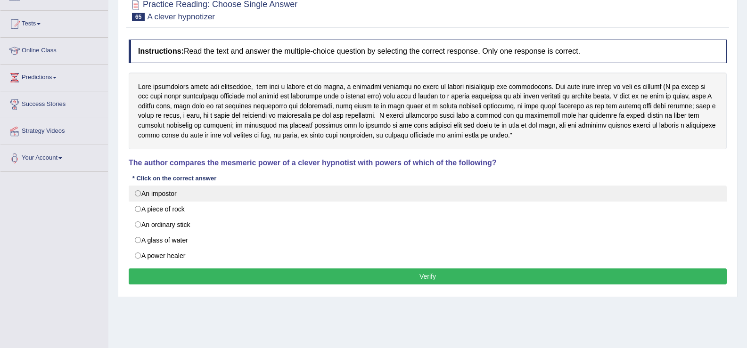
scroll to position [57, 0]
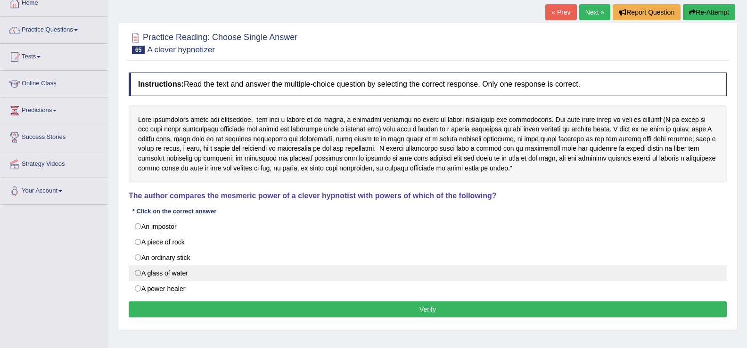
click at [154, 275] on label "A glass of water" at bounding box center [428, 273] width 598 height 16
radio input "true"
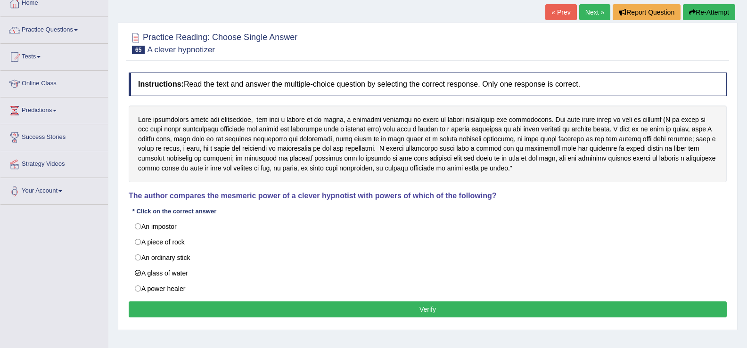
click at [198, 315] on button "Verify" at bounding box center [428, 310] width 598 height 16
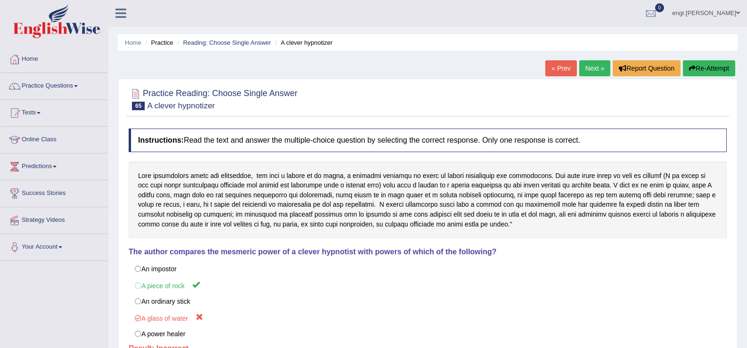
scroll to position [0, 0]
click at [67, 83] on link "Practice Questions" at bounding box center [53, 86] width 107 height 24
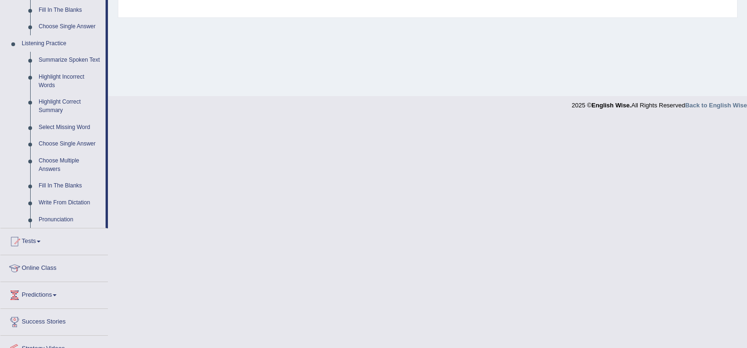
scroll to position [394, 0]
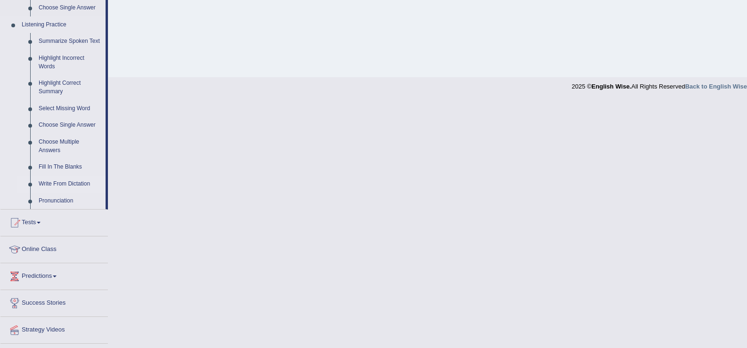
click at [54, 179] on link "Write From Dictation" at bounding box center [69, 184] width 71 height 17
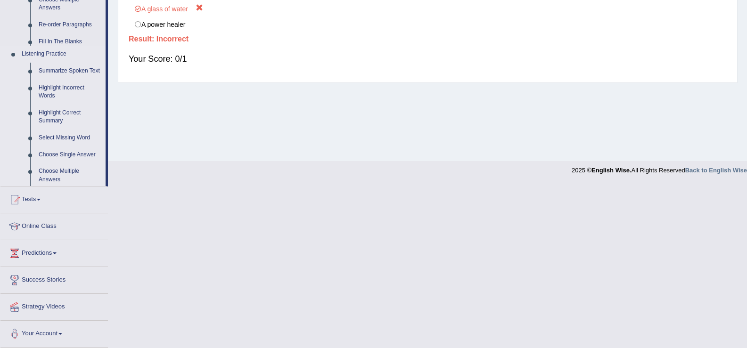
scroll to position [147, 0]
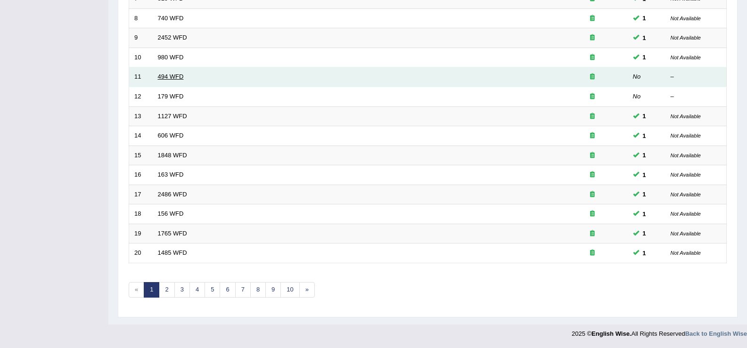
click at [172, 76] on link "494 WFD" at bounding box center [171, 76] width 26 height 7
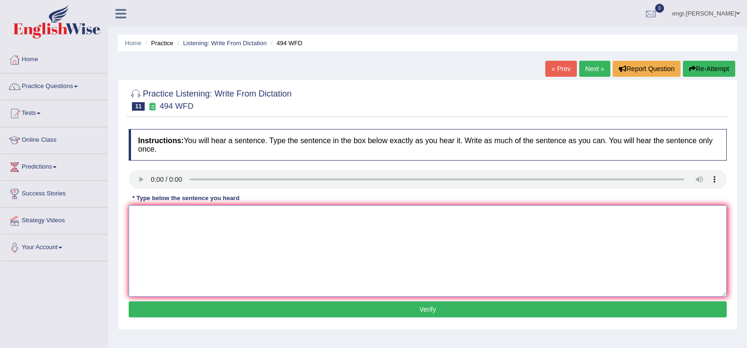
click at [179, 251] on textarea at bounding box center [428, 250] width 598 height 91
type textarea "The vocabulary used in specific field is called jargon."
click at [224, 303] on button "Verify" at bounding box center [428, 310] width 598 height 16
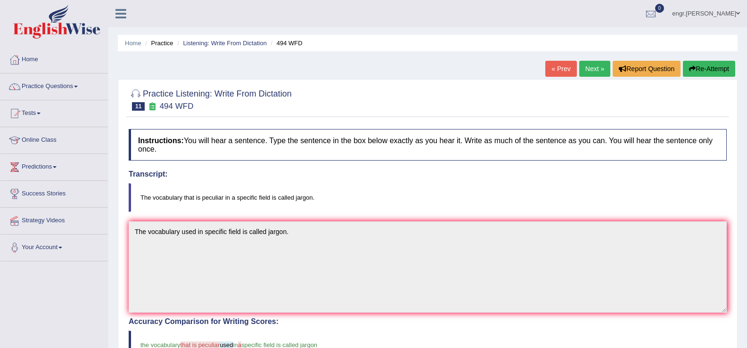
click at [579, 71] on link "Next »" at bounding box center [594, 69] width 31 height 16
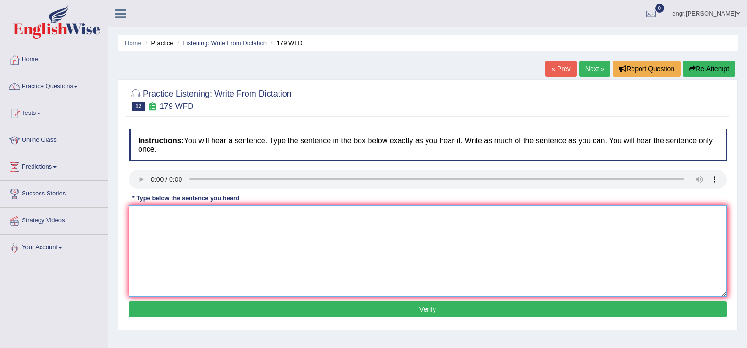
click at [158, 238] on textarea at bounding box center [428, 250] width 598 height 91
type textarea "Lectures are most oldest and formal methods of teaching at a university."
click at [230, 305] on button "Verify" at bounding box center [428, 310] width 598 height 16
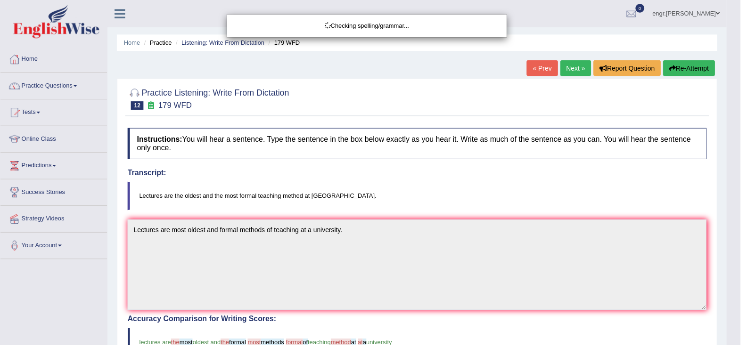
click at [231, 265] on div "Checking spelling/grammar..." at bounding box center [373, 174] width 747 height 348
